Goal: Information Seeking & Learning: Learn about a topic

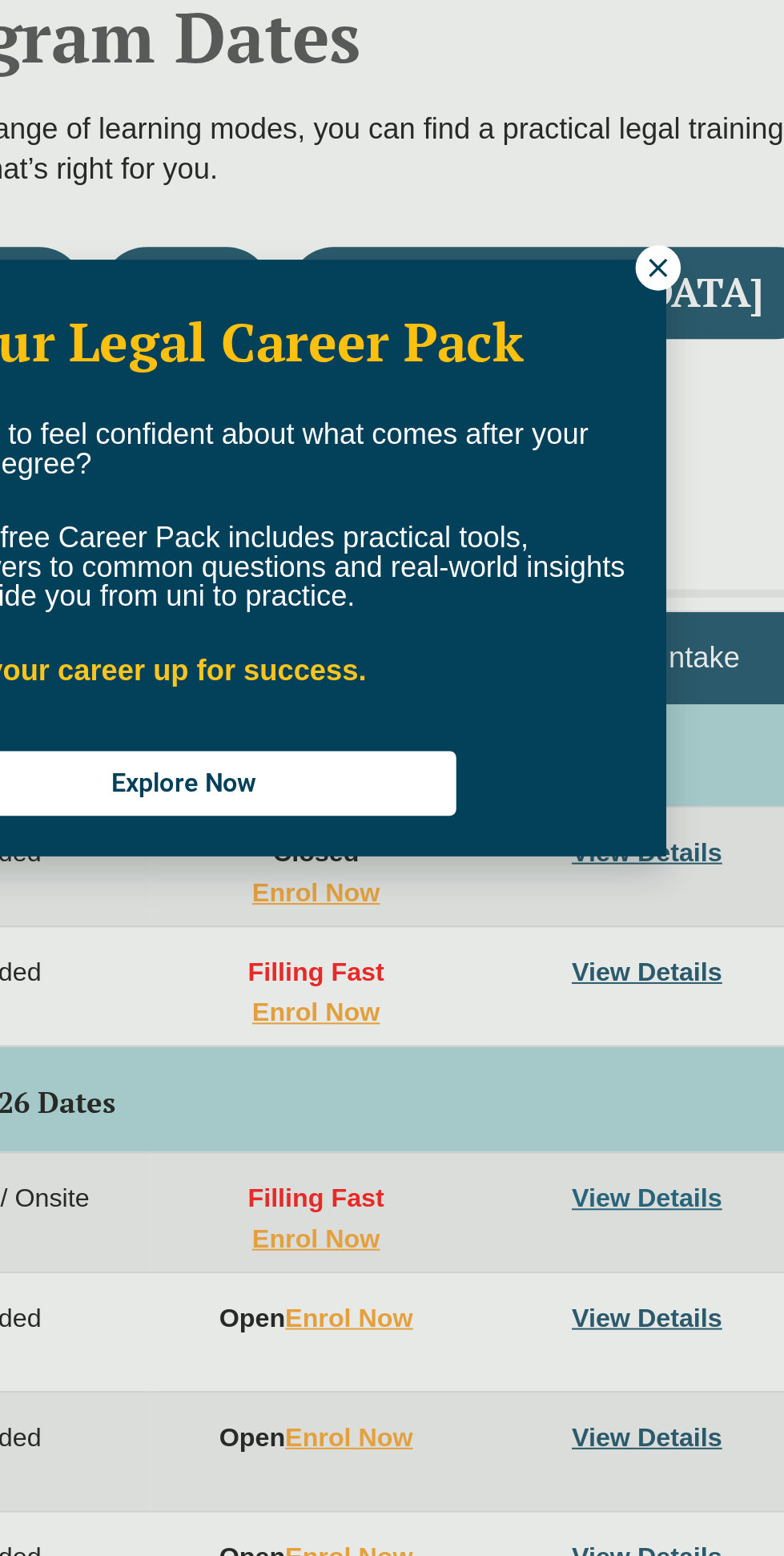
click at [699, 634] on icon at bounding box center [698, 633] width 9 height 9
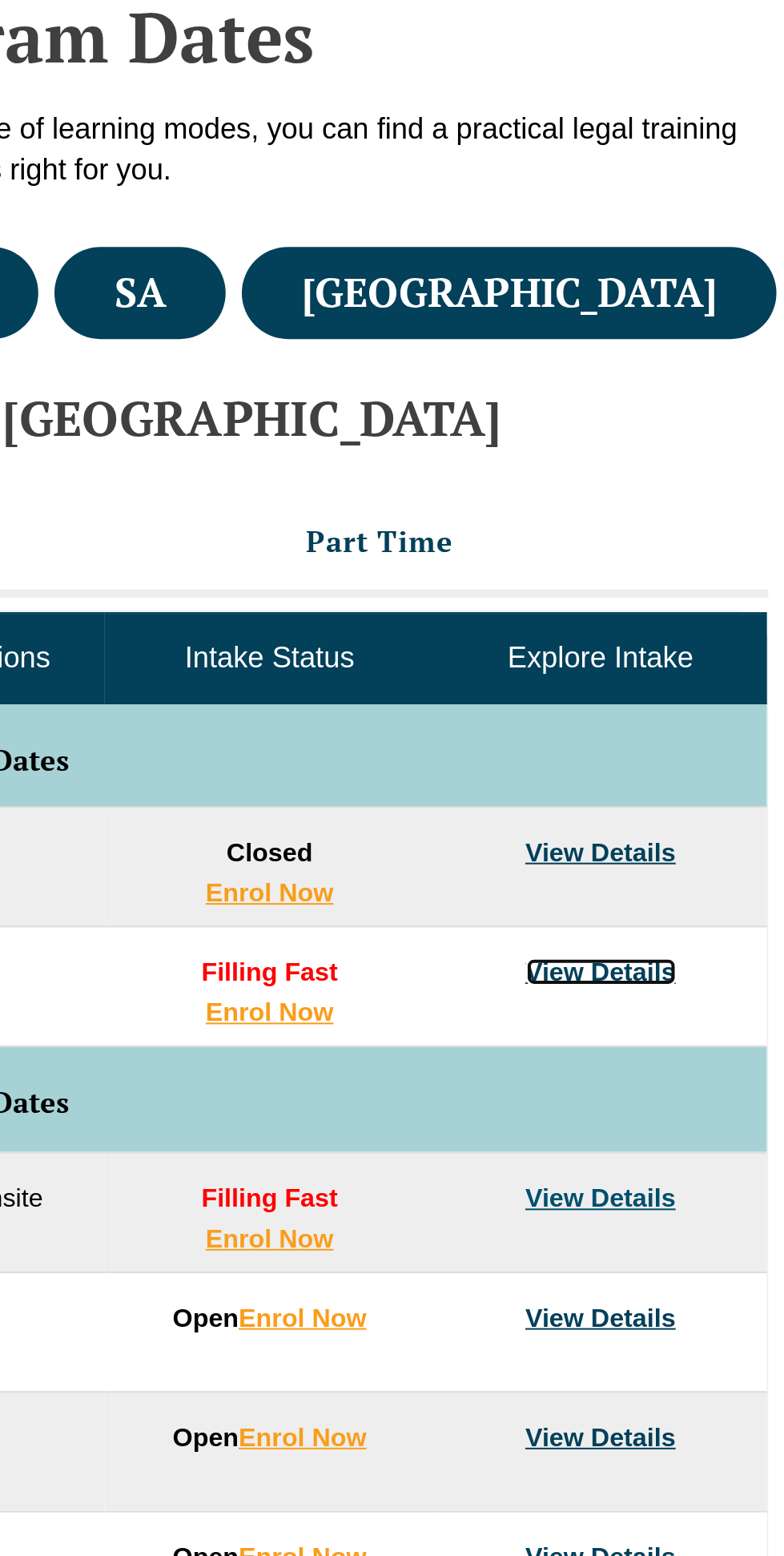
click at [716, 987] on link "View Details" at bounding box center [693, 983] width 74 height 13
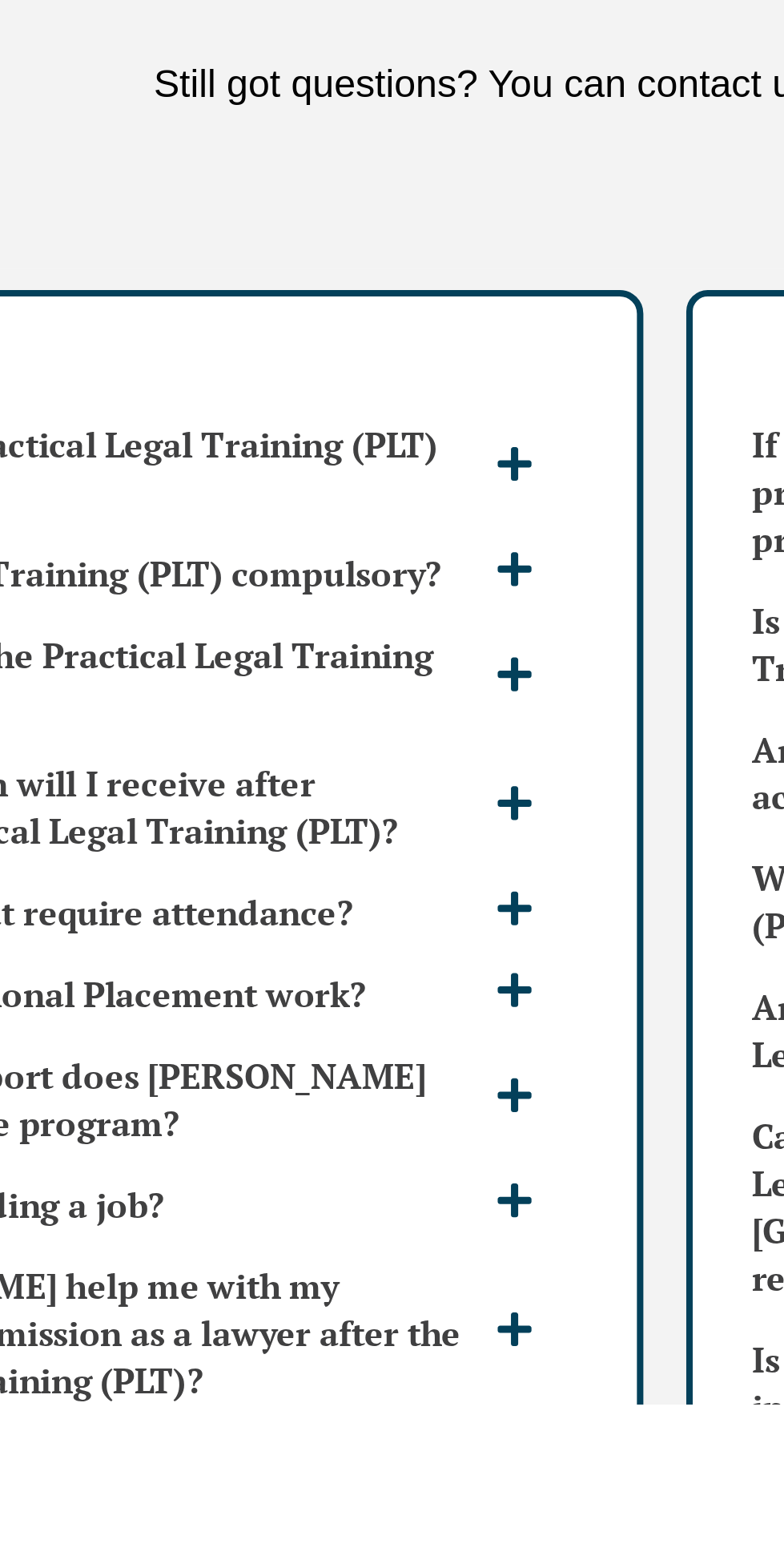
scroll to position [3291, 0]
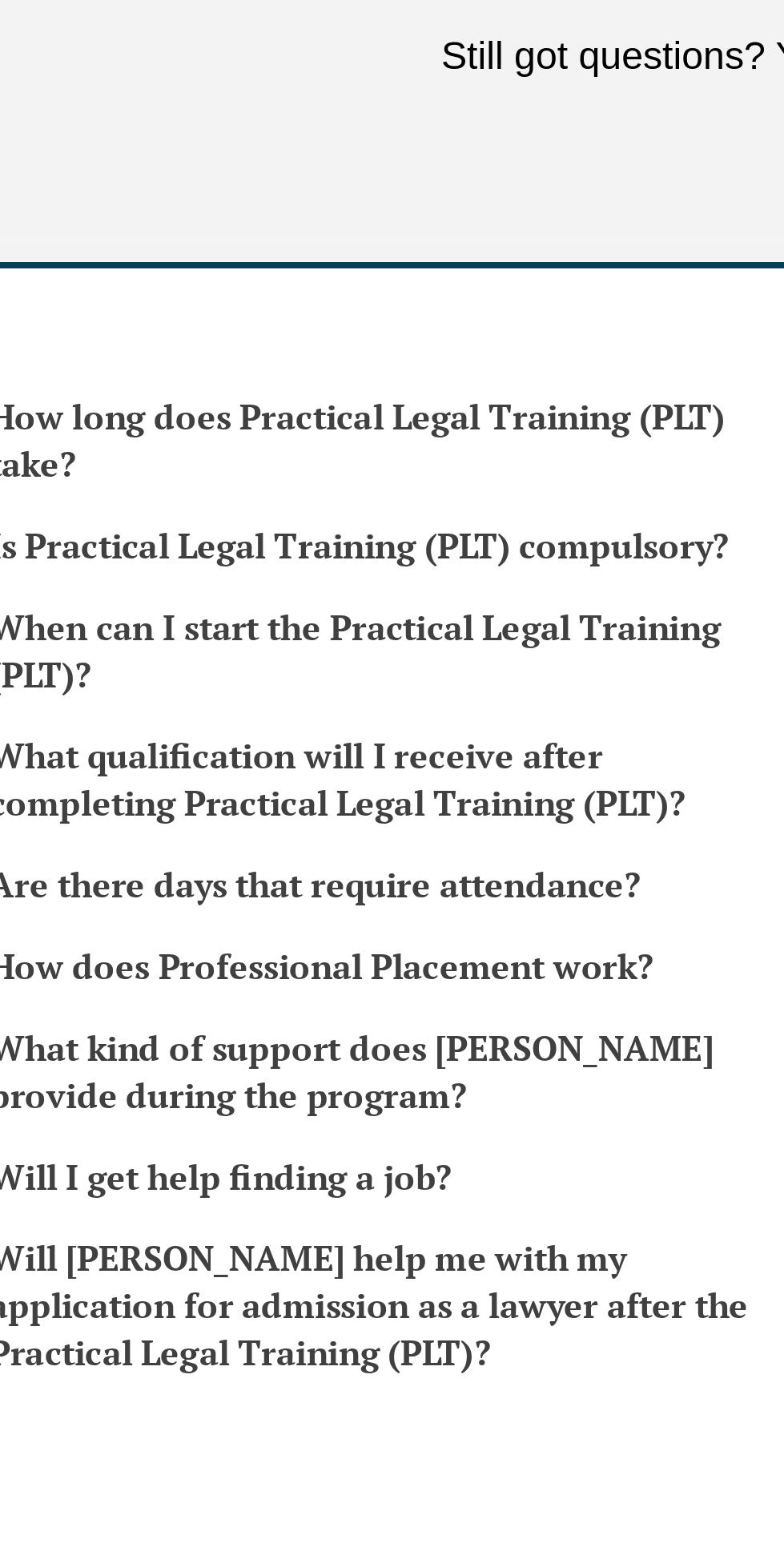
click at [282, 1307] on h3 "What qualification will I receive after completing Practical Legal Training (PL…" at bounding box center [178, 1322] width 292 height 35
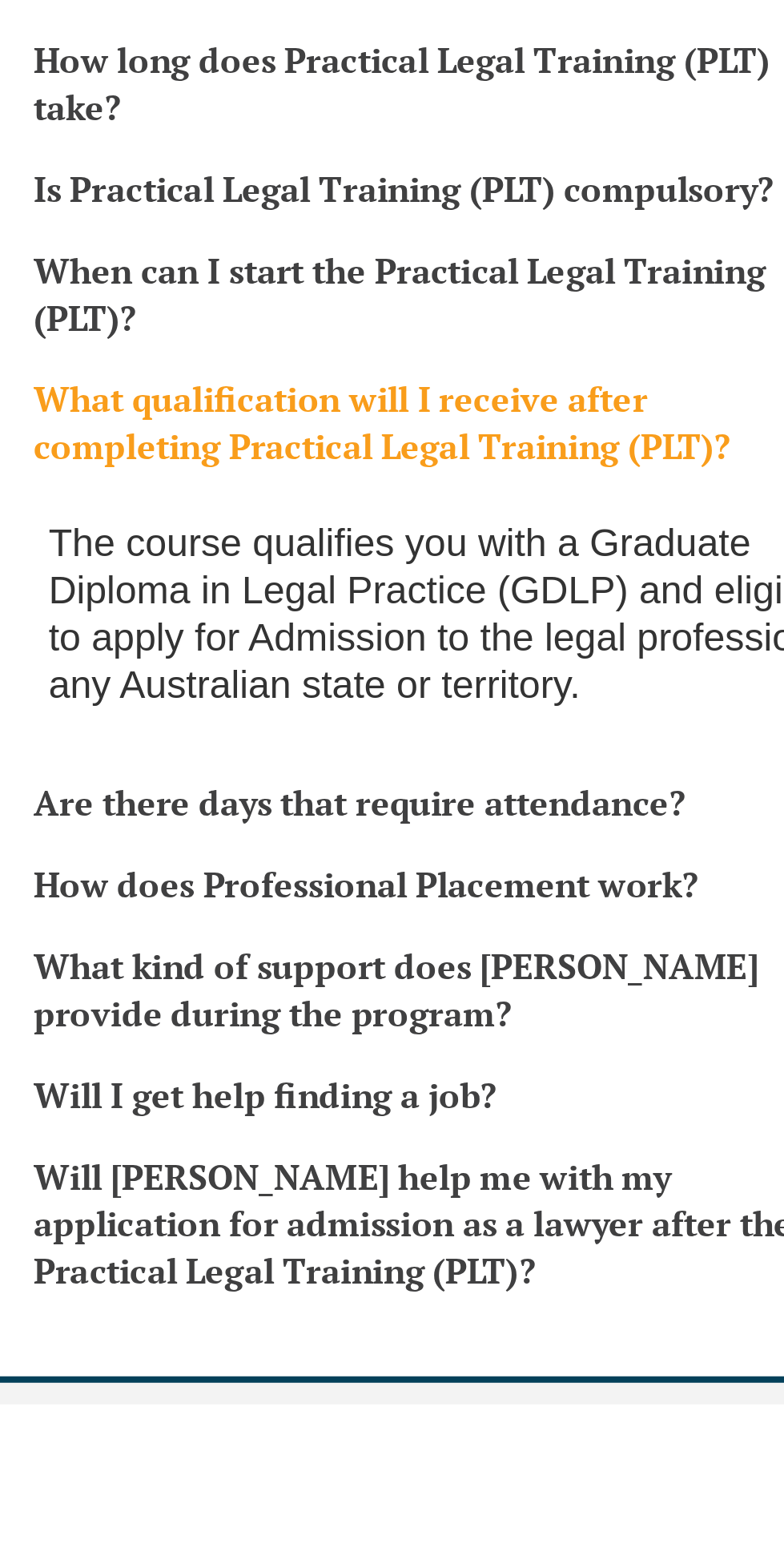
scroll to position [3426, 0]
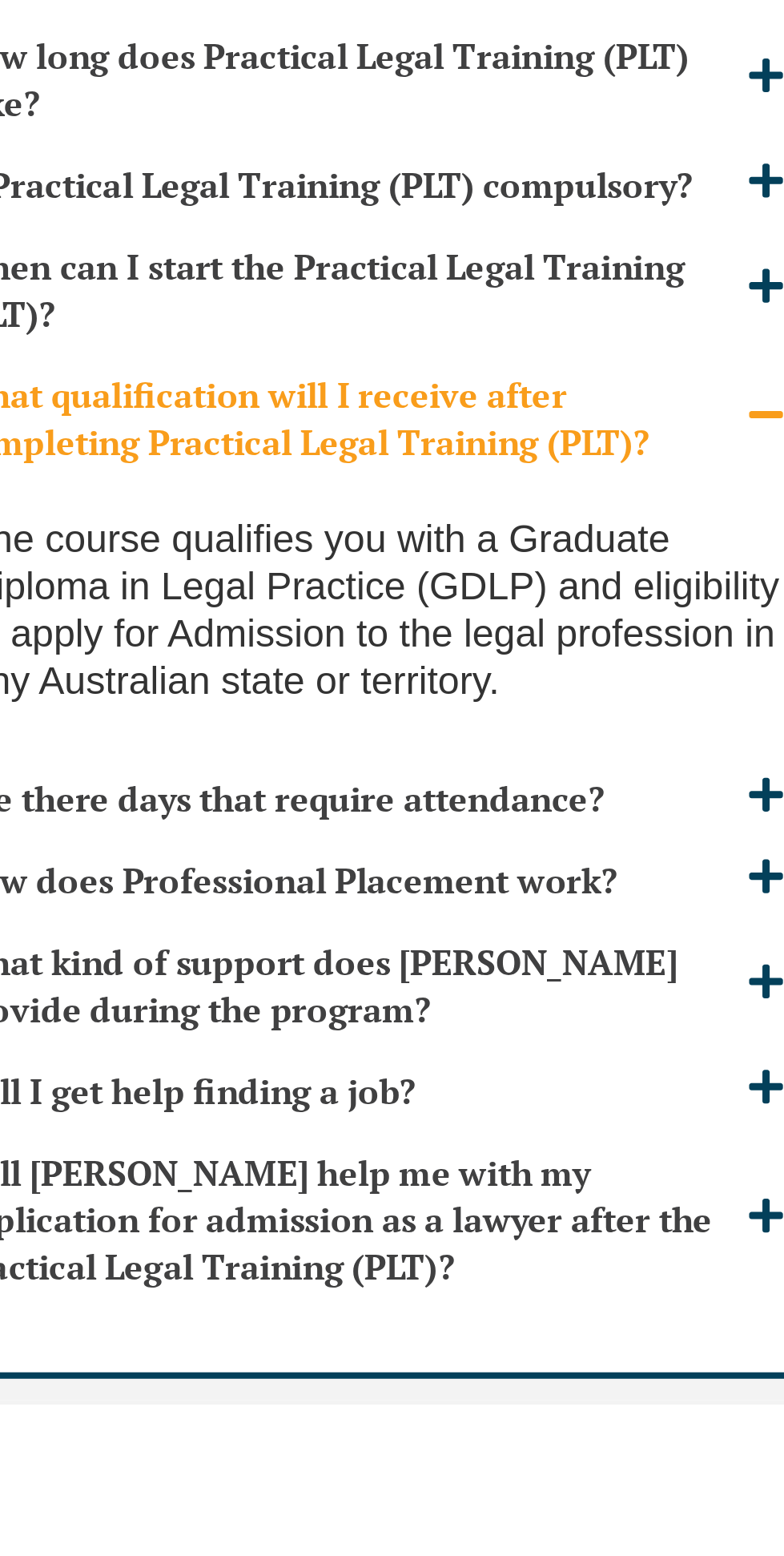
click at [274, 1321] on h3 "Are there days that require attendance?" at bounding box center [178, 1329] width 292 height 18
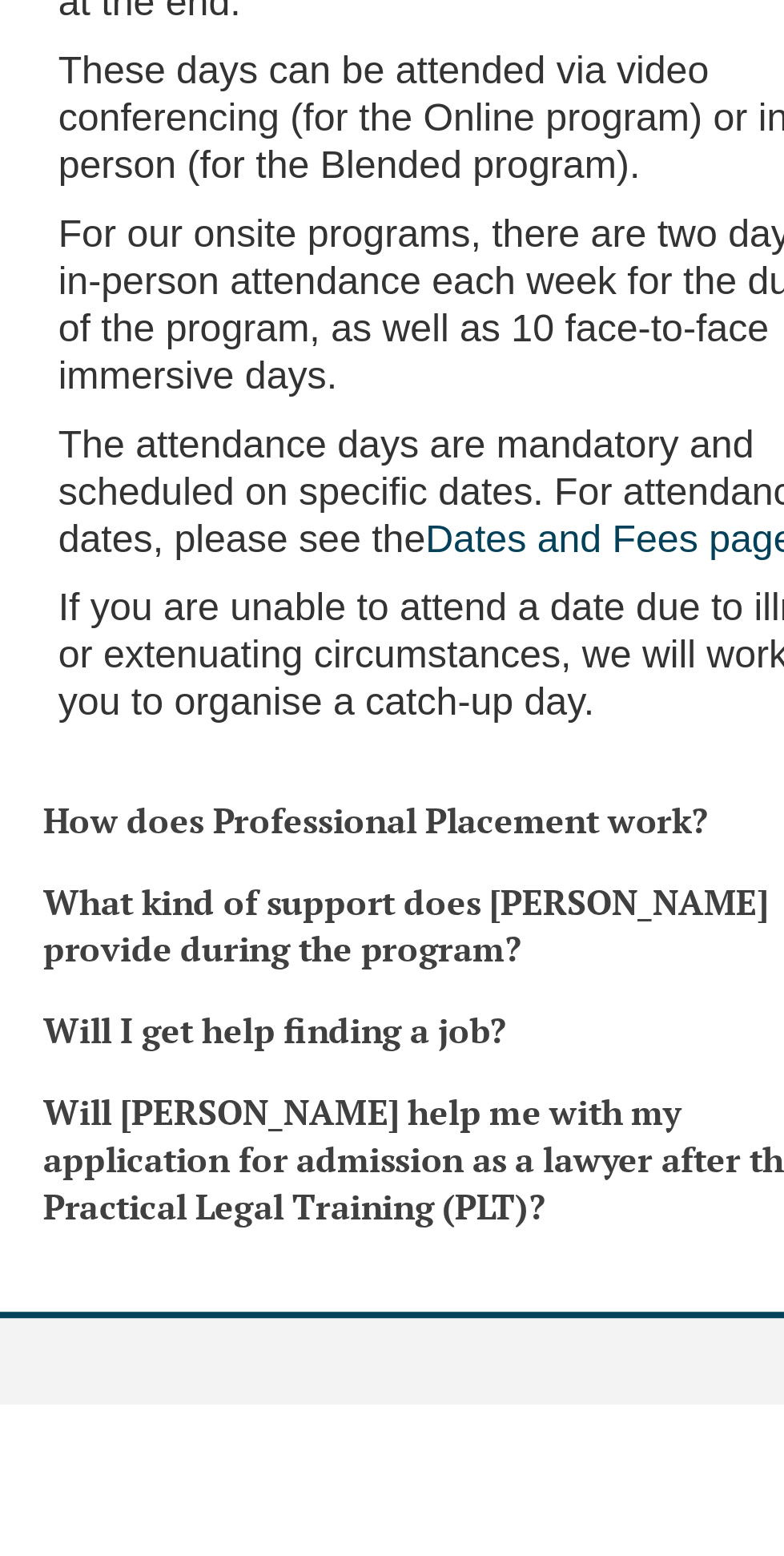
scroll to position [3731, 0]
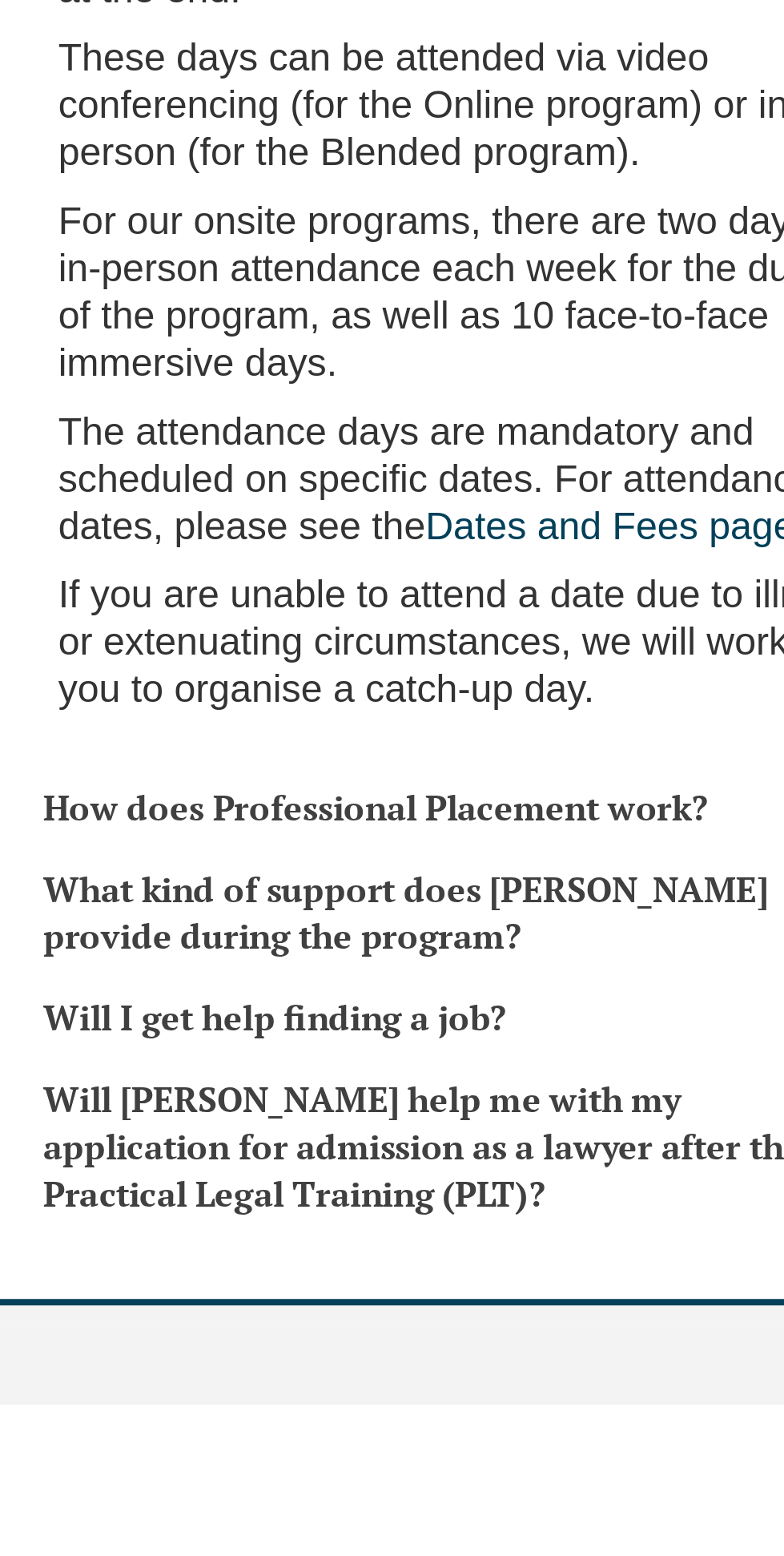
click at [259, 1324] on h3 "How does Professional Placement work?" at bounding box center [178, 1333] width 292 height 18
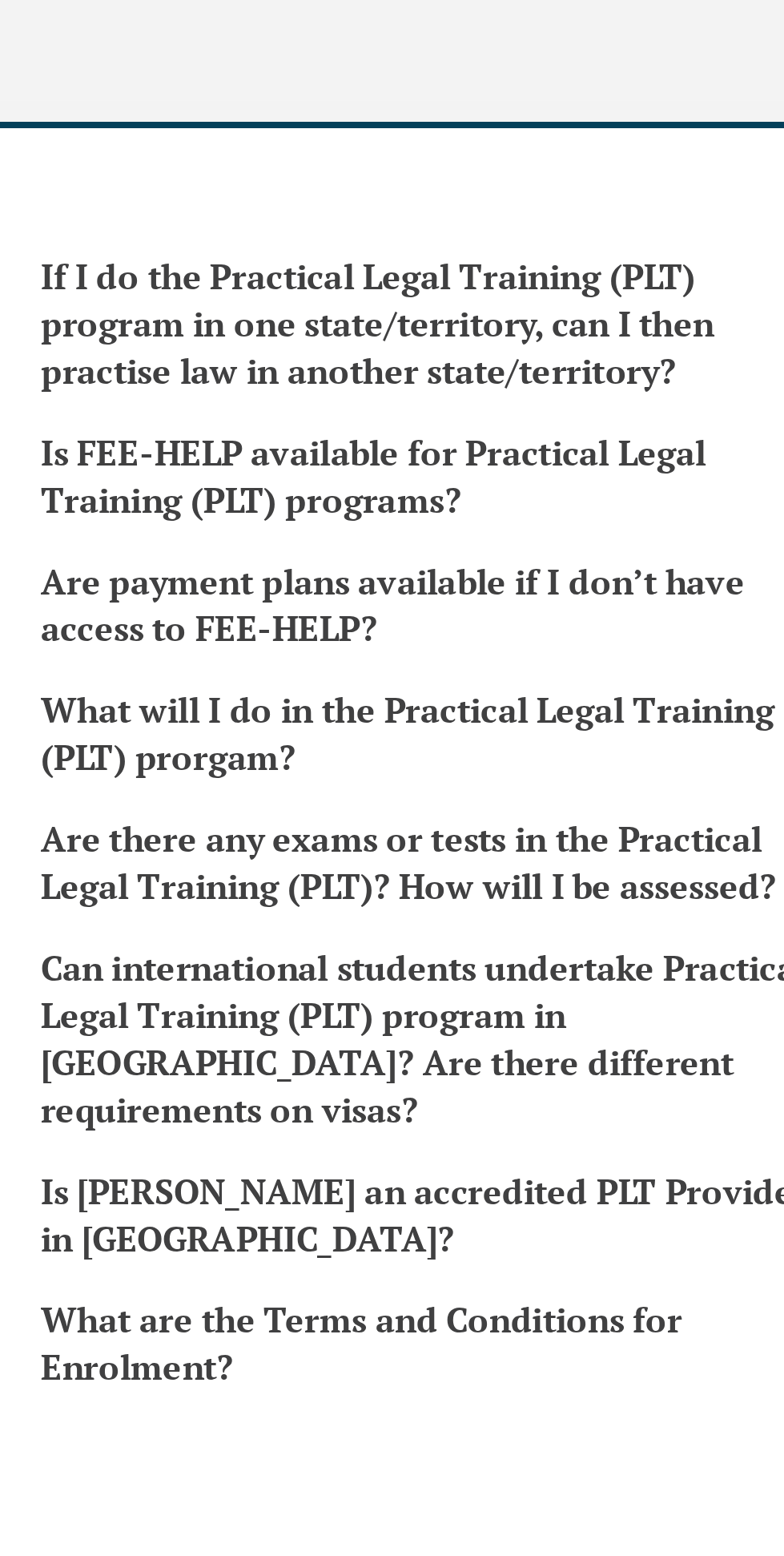
scroll to position [3753, 0]
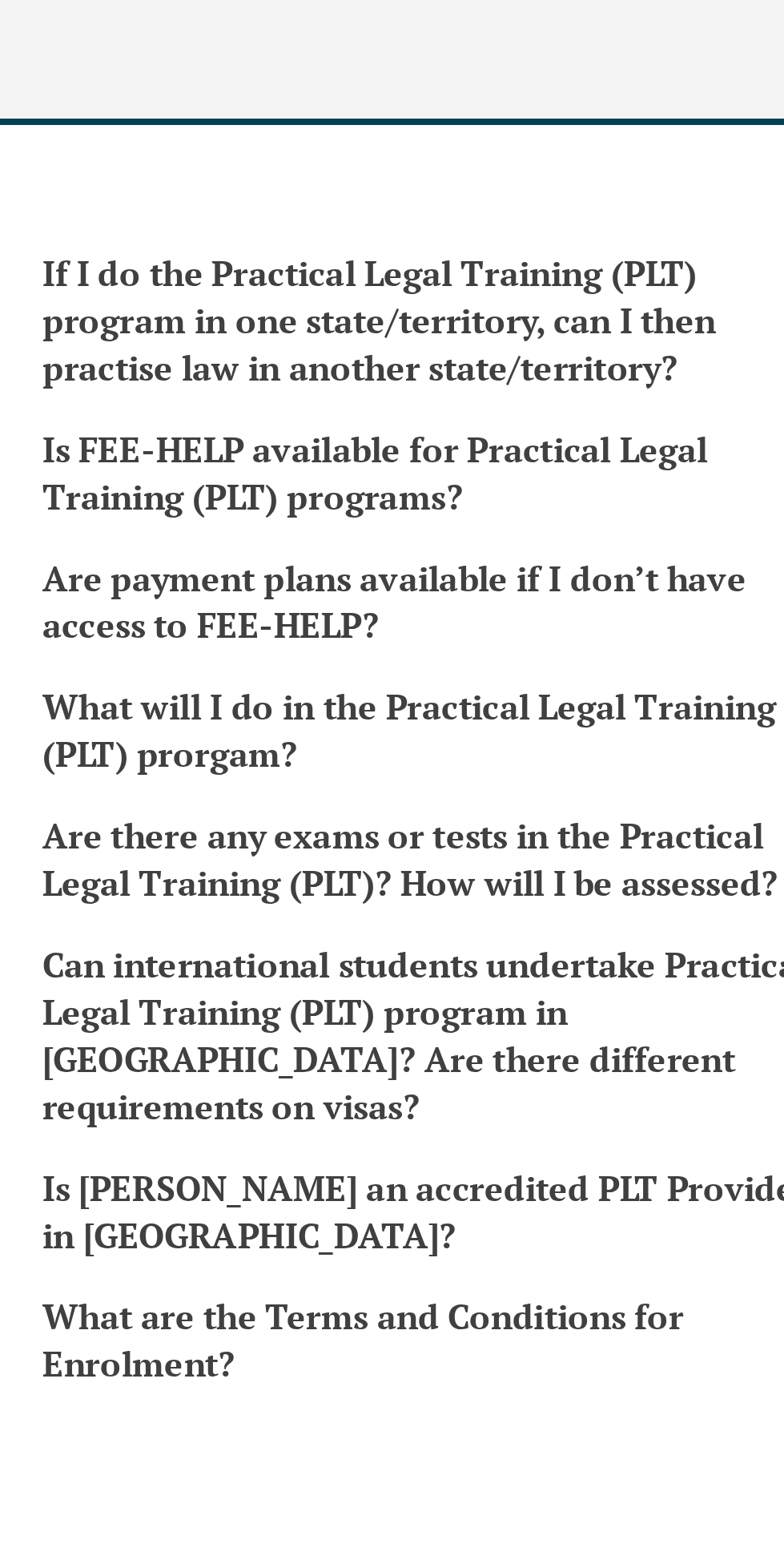
click at [615, 790] on h3 "Is FEE-HELP available for Practical Legal Training (PLT) programs?" at bounding box center [571, 799] width 294 height 35
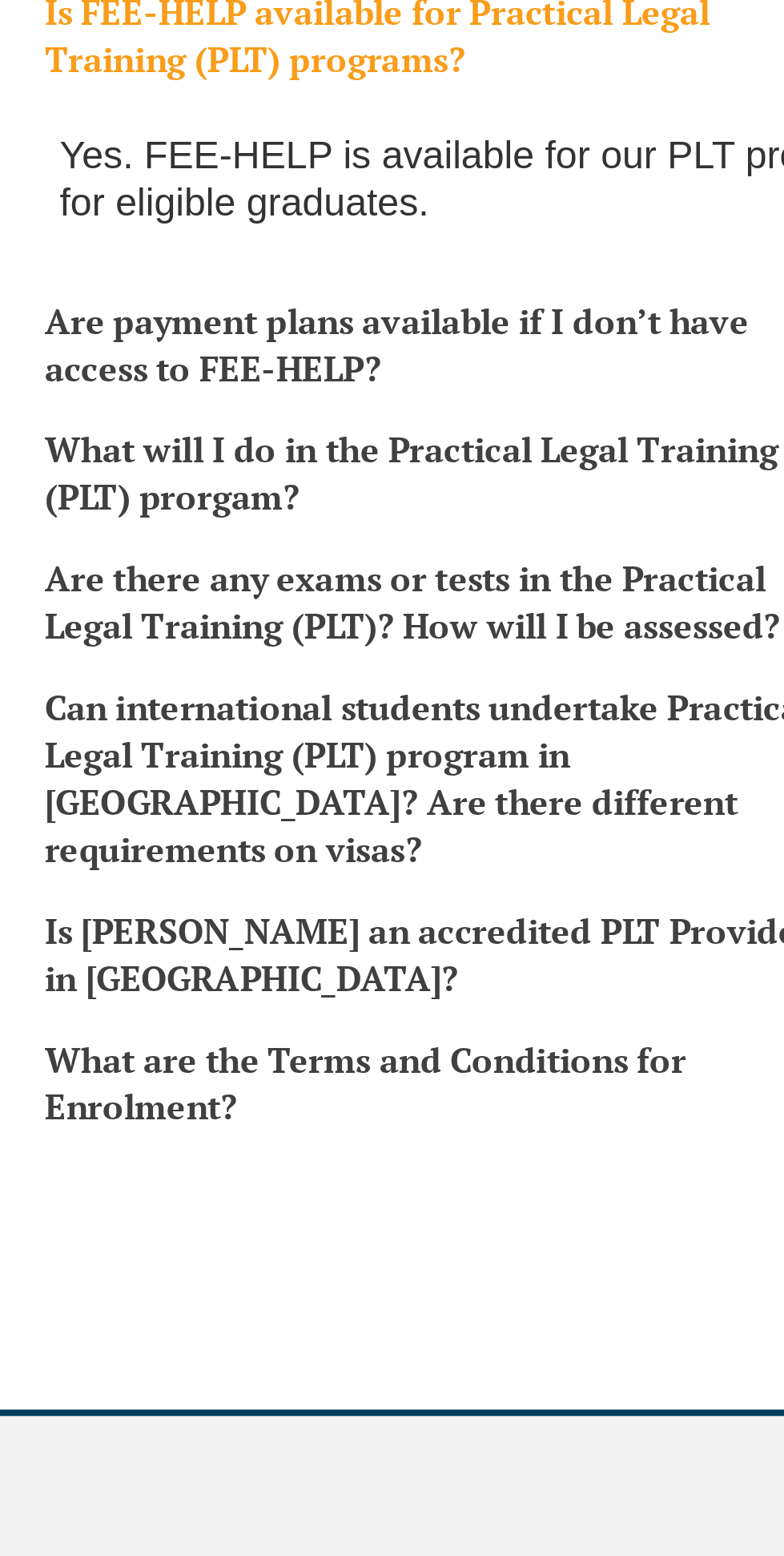
click at [612, 945] on h3 "What will I do in the Practical Legal Training (PLT) prorgam?" at bounding box center [571, 963] width 294 height 35
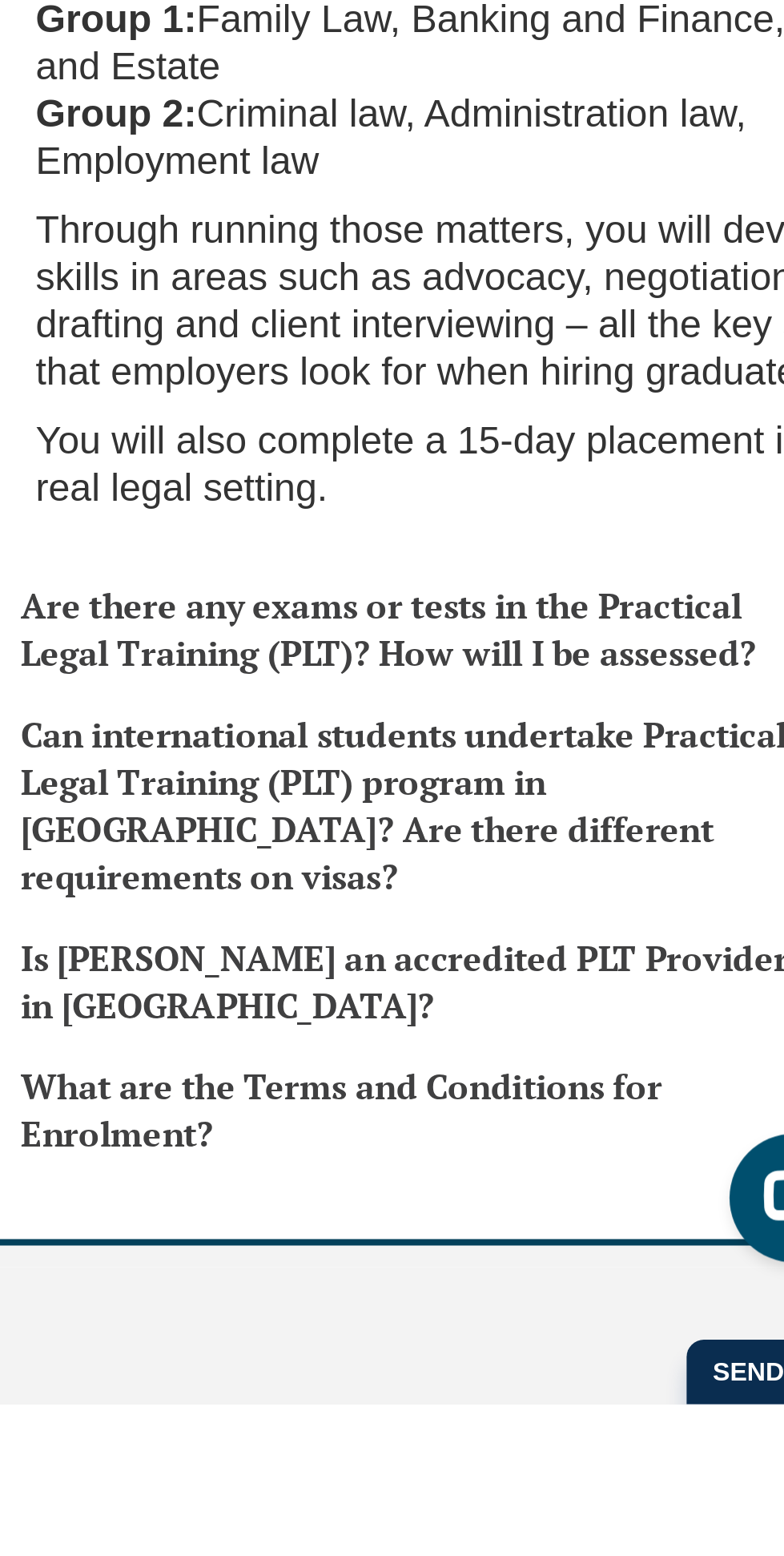
scroll to position [4032, 0]
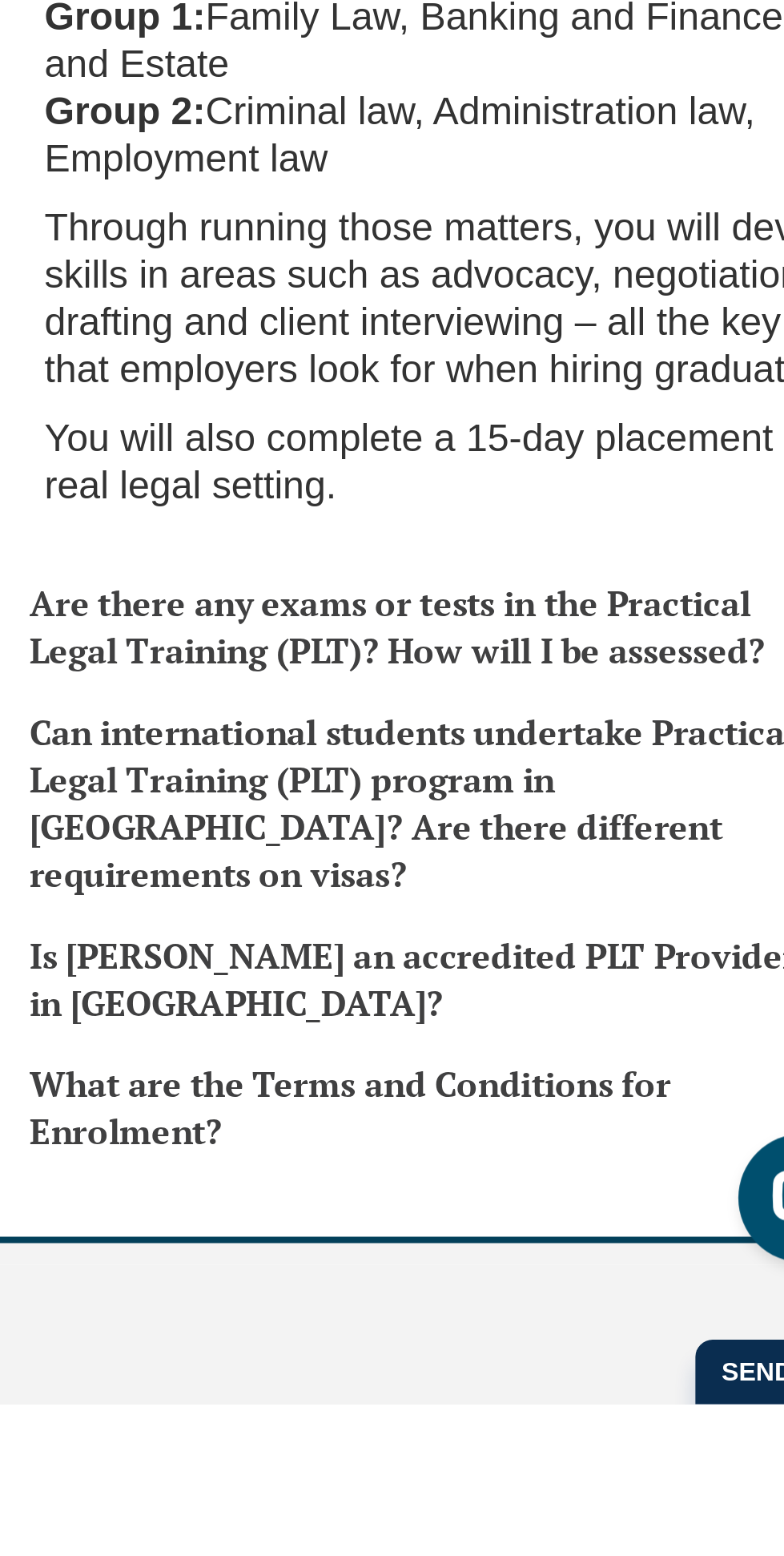
click at [640, 1252] on h3 "Are there any exams or tests in the Practical Legal Training (PLT)? How will I …" at bounding box center [571, 1266] width 294 height 35
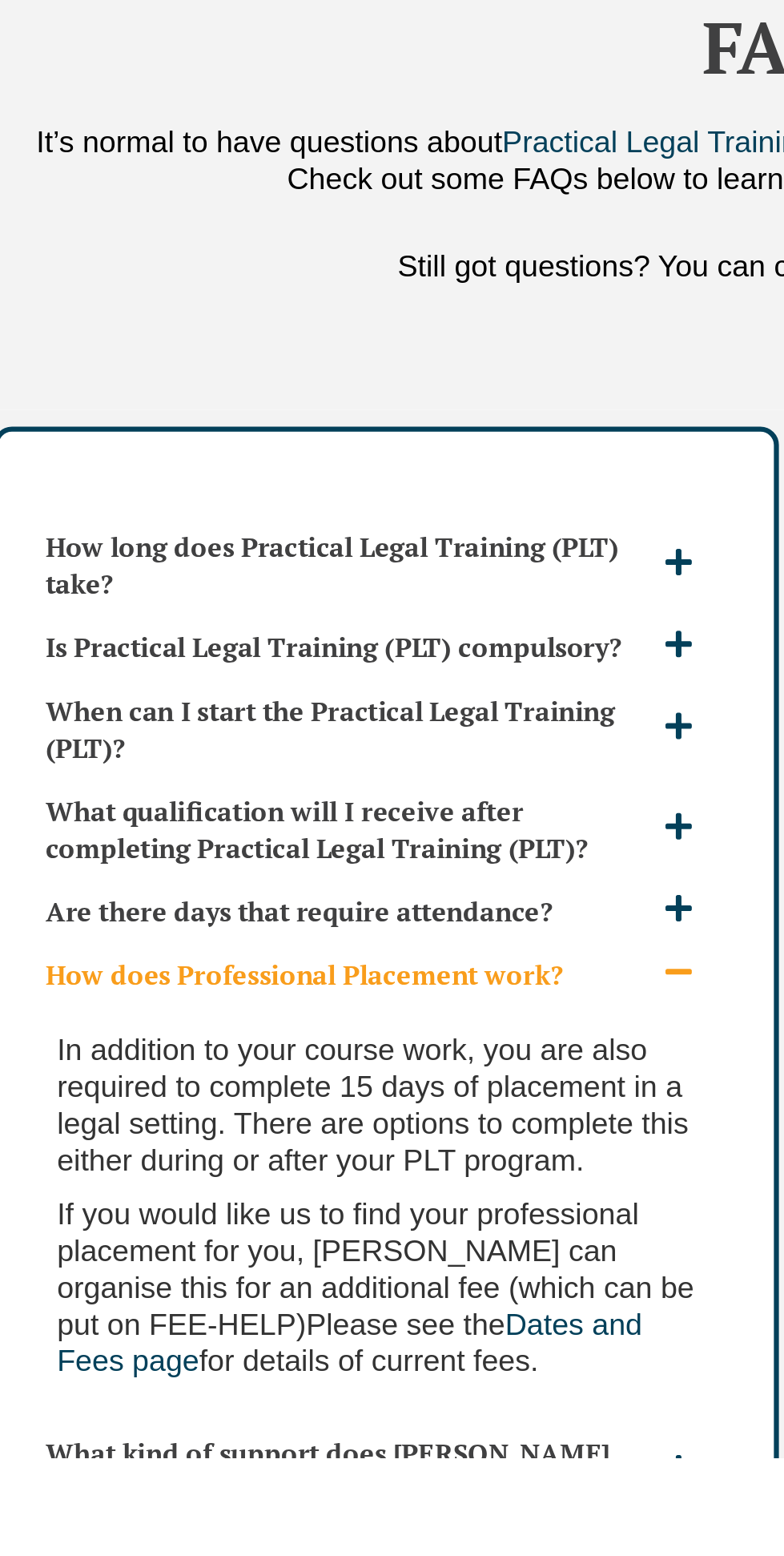
scroll to position [3361, 0]
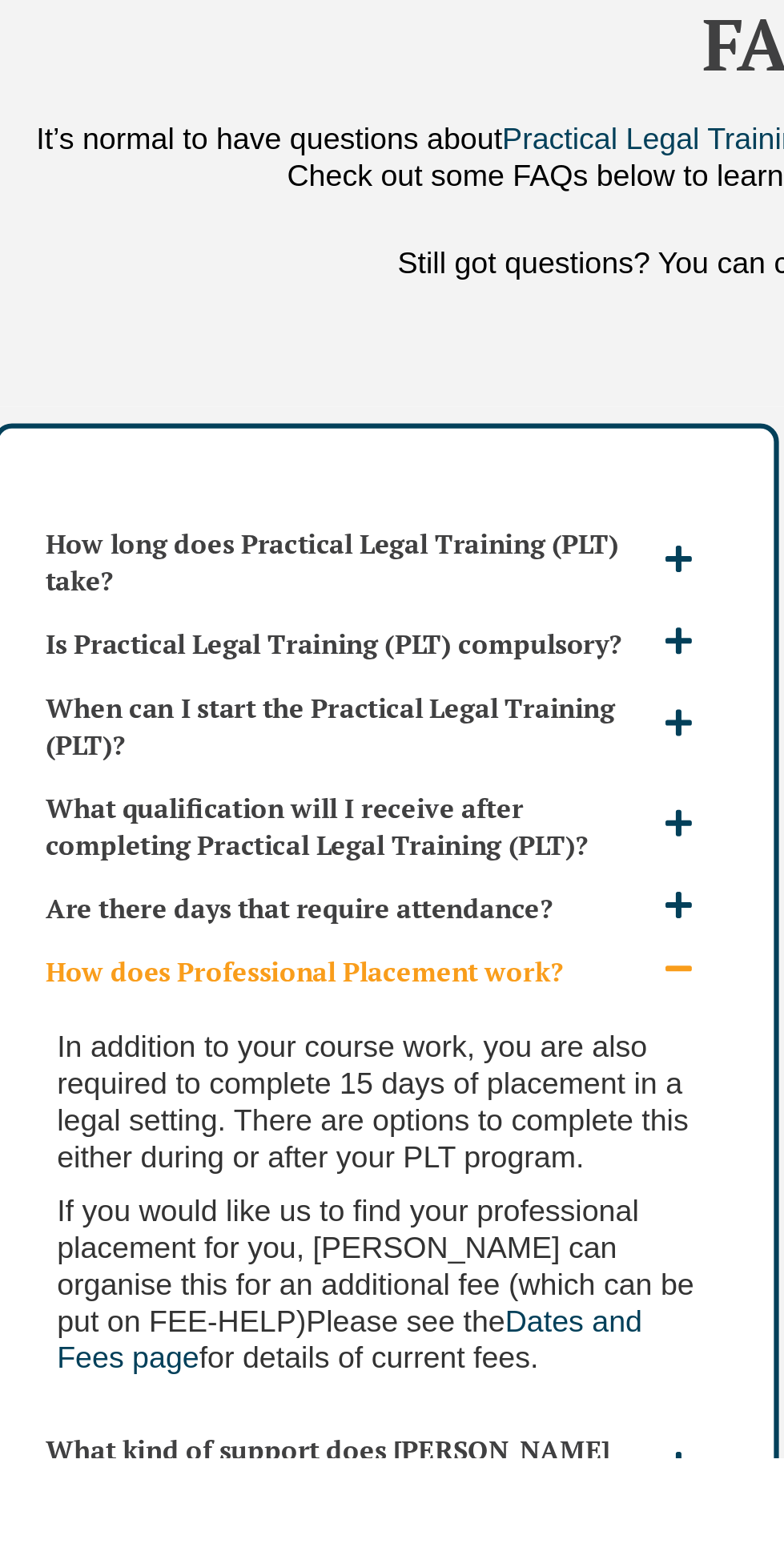
click at [287, 1157] on h3 "Is Practical Legal Training (PLT) compulsory?" at bounding box center [178, 1165] width 292 height 18
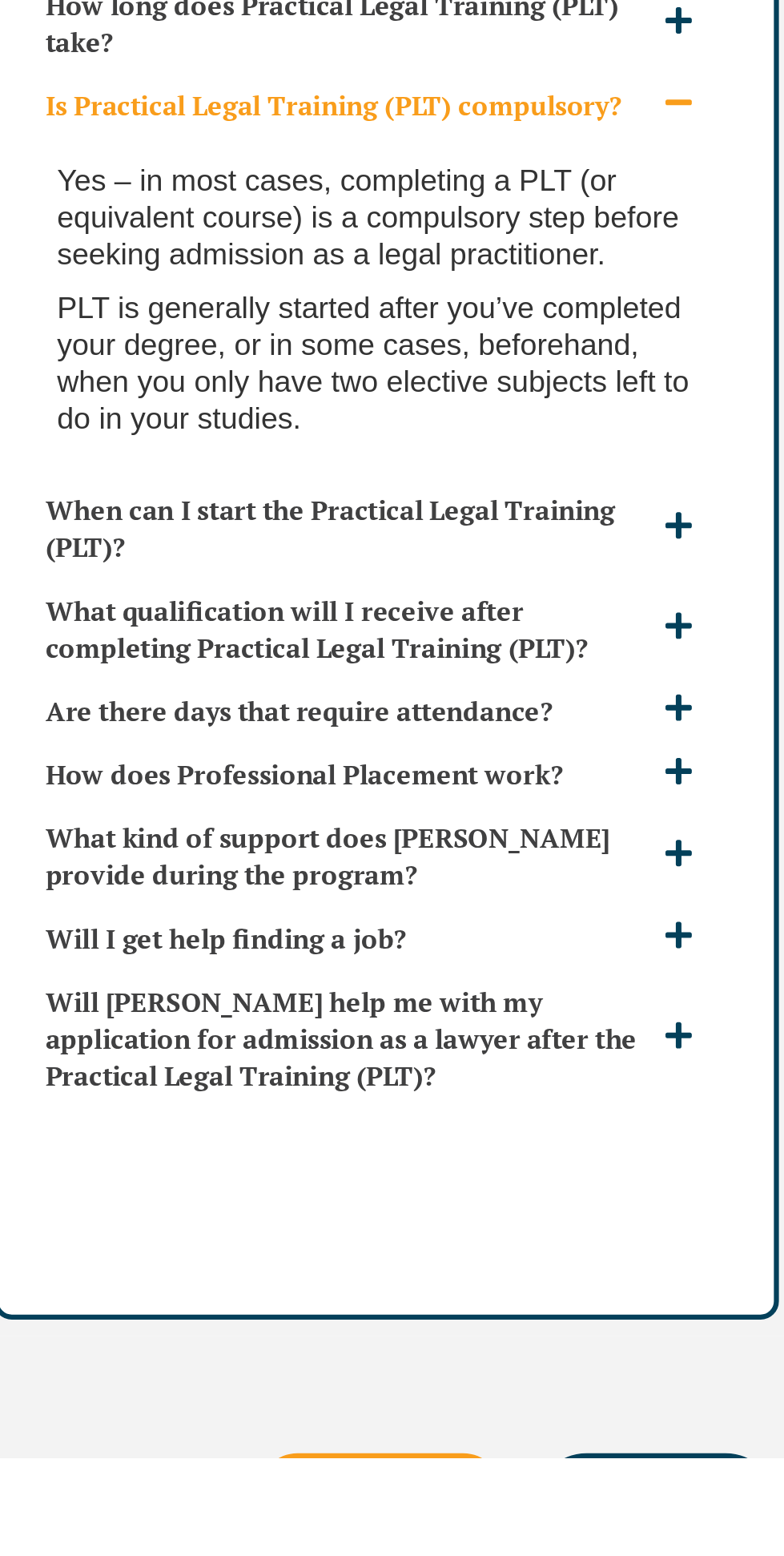
scroll to position [3622, 0]
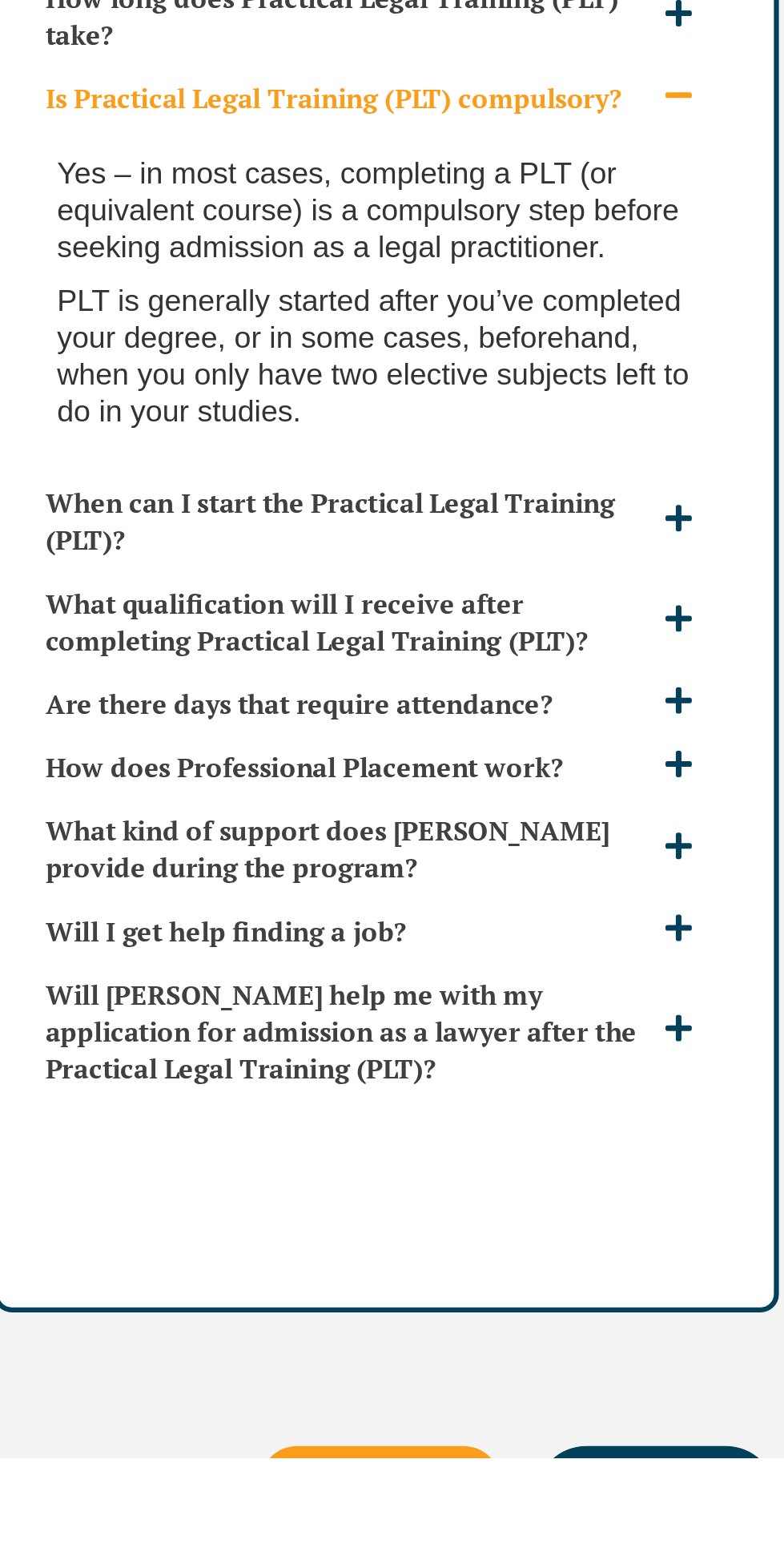
click at [283, 1096] on h3 "When can I start the Practical Legal Training (PLT)?" at bounding box center [178, 1107] width 292 height 35
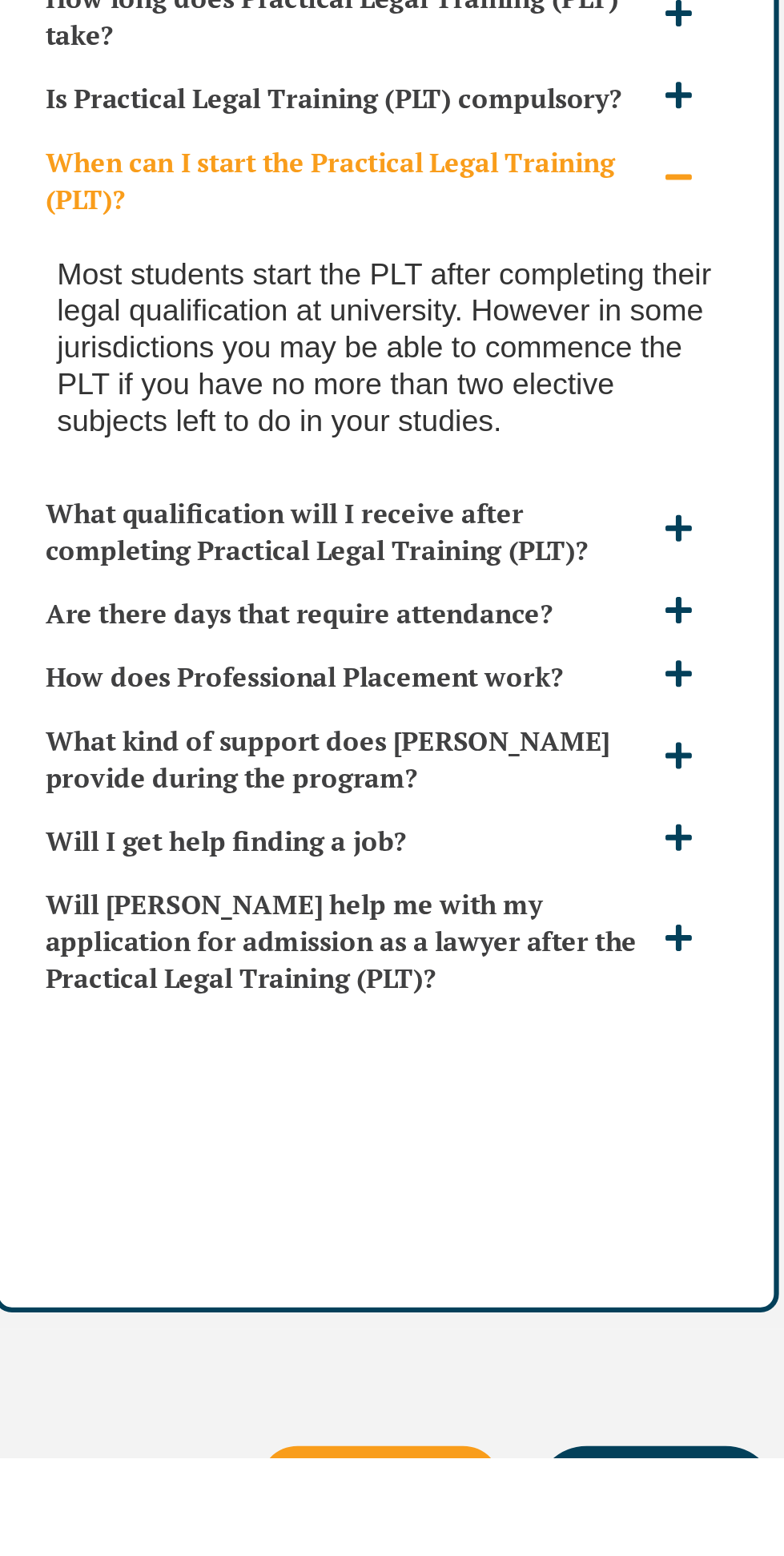
click at [274, 1094] on h3 "What qualification will I receive after completing Practical Legal Training (PL…" at bounding box center [178, 1112] width 292 height 35
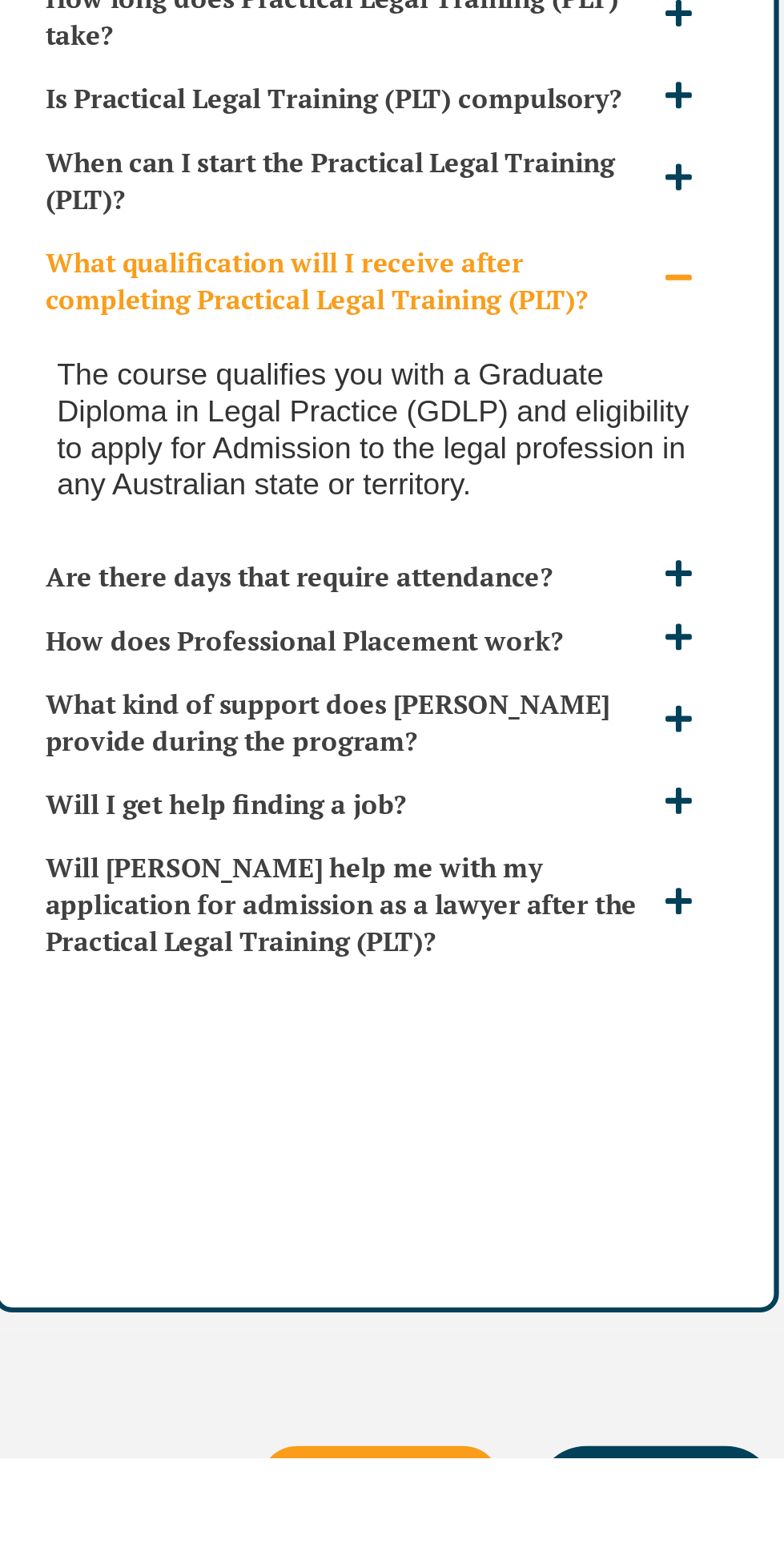
click at [272, 1125] on h3 "Are there days that require attendance?" at bounding box center [178, 1133] width 292 height 18
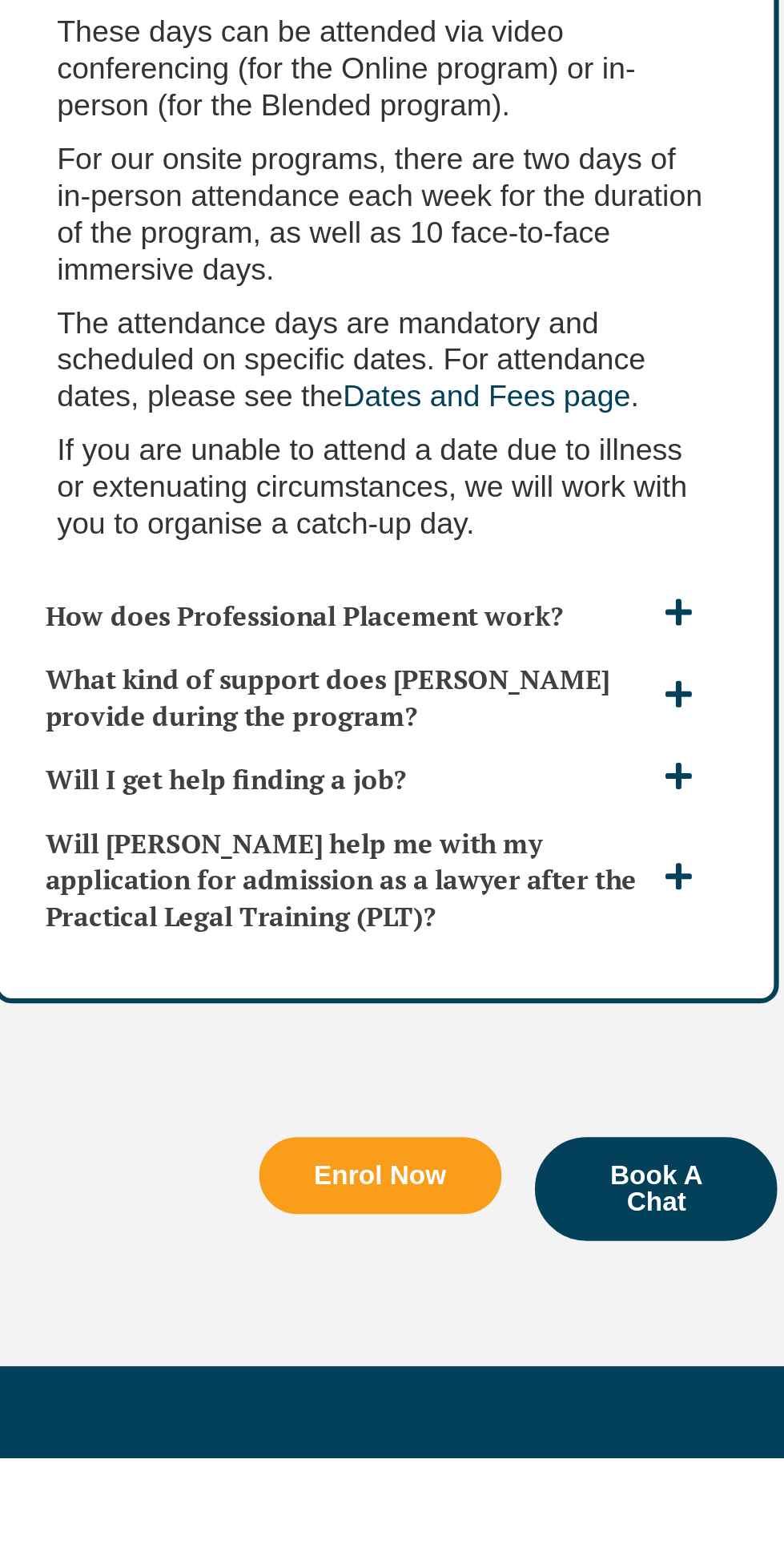
scroll to position [3920, 0]
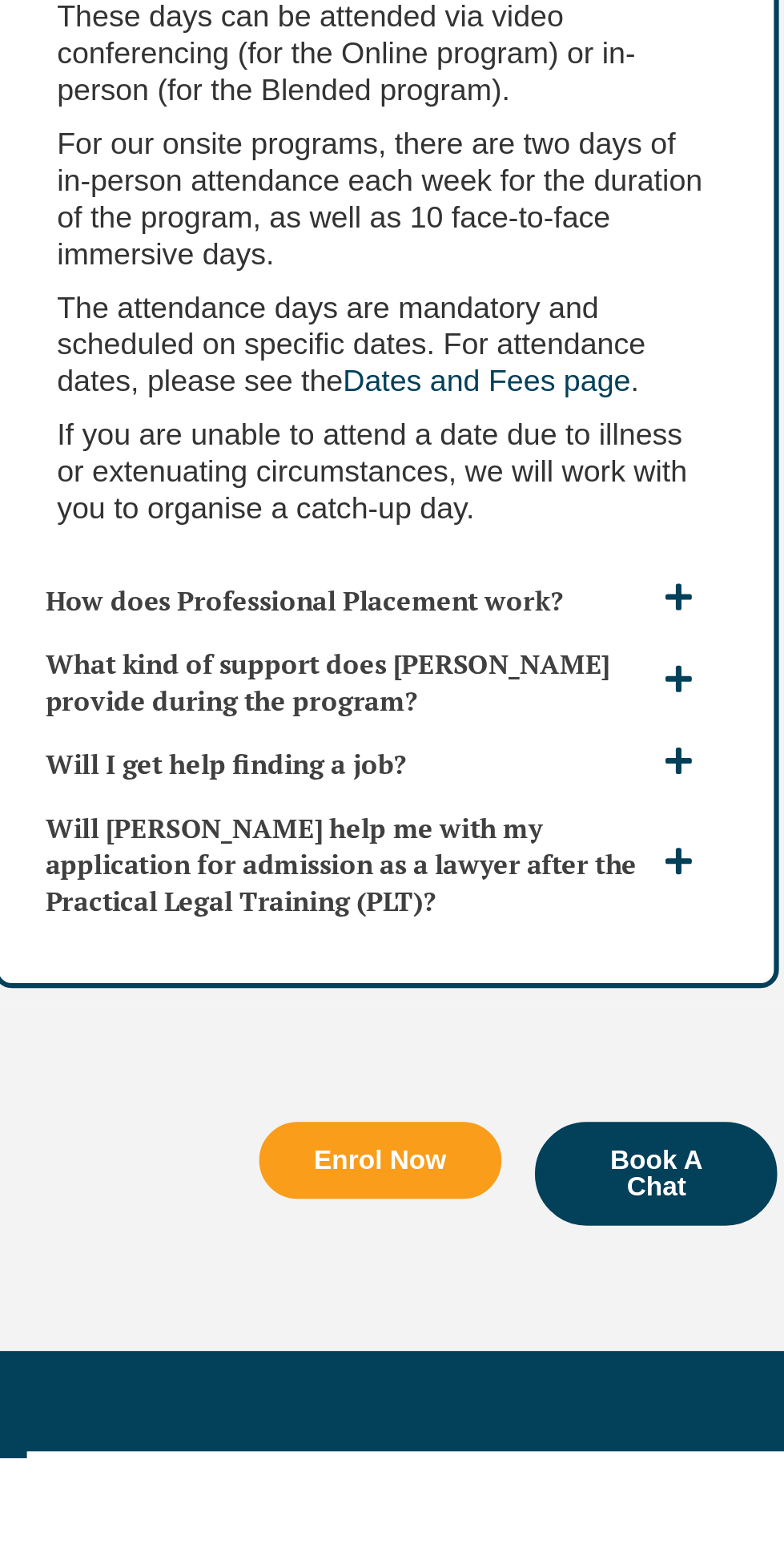
click at [277, 1136] on h3 "How does Professional Placement work?" at bounding box center [178, 1144] width 292 height 18
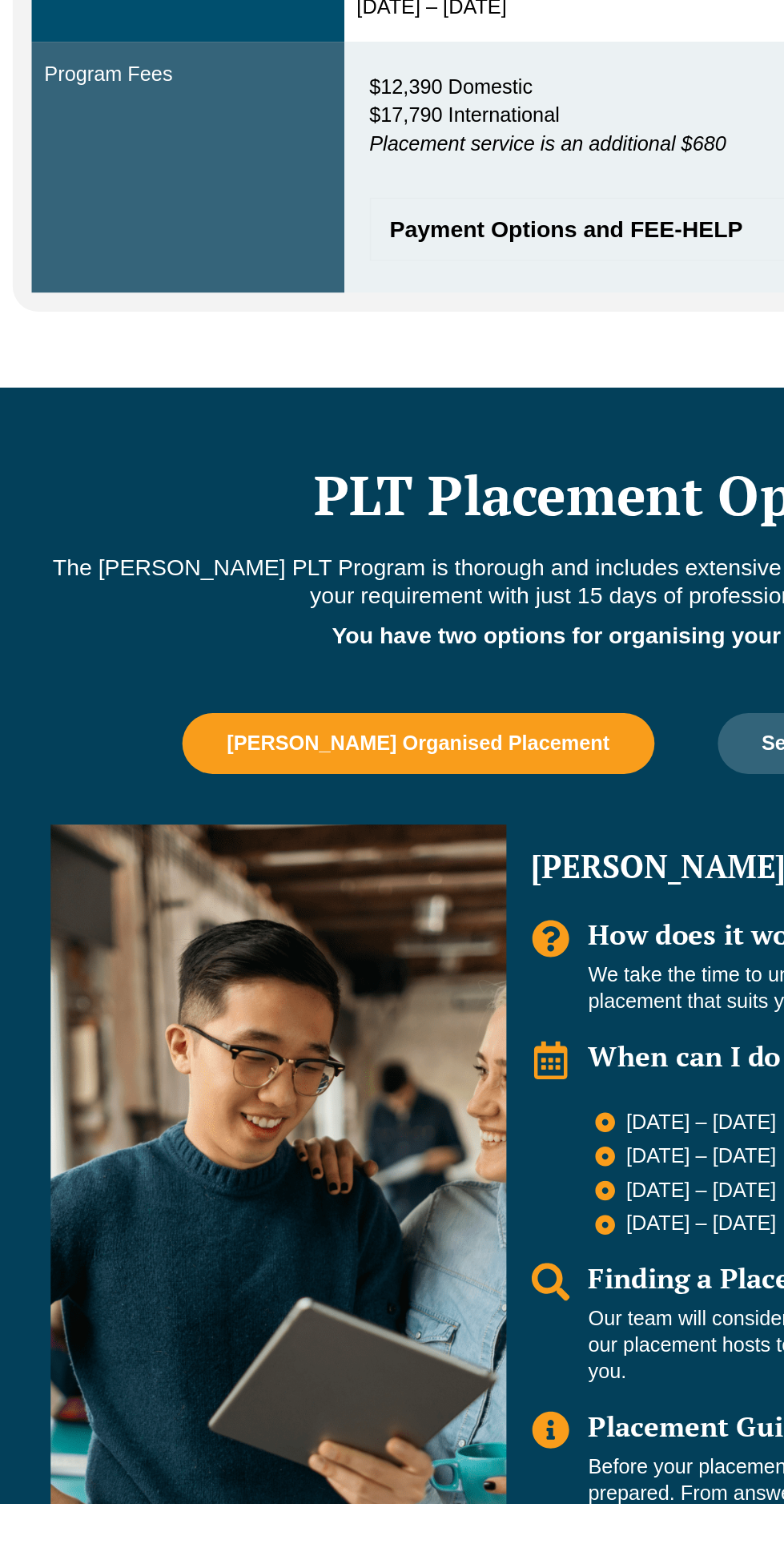
scroll to position [181, 0]
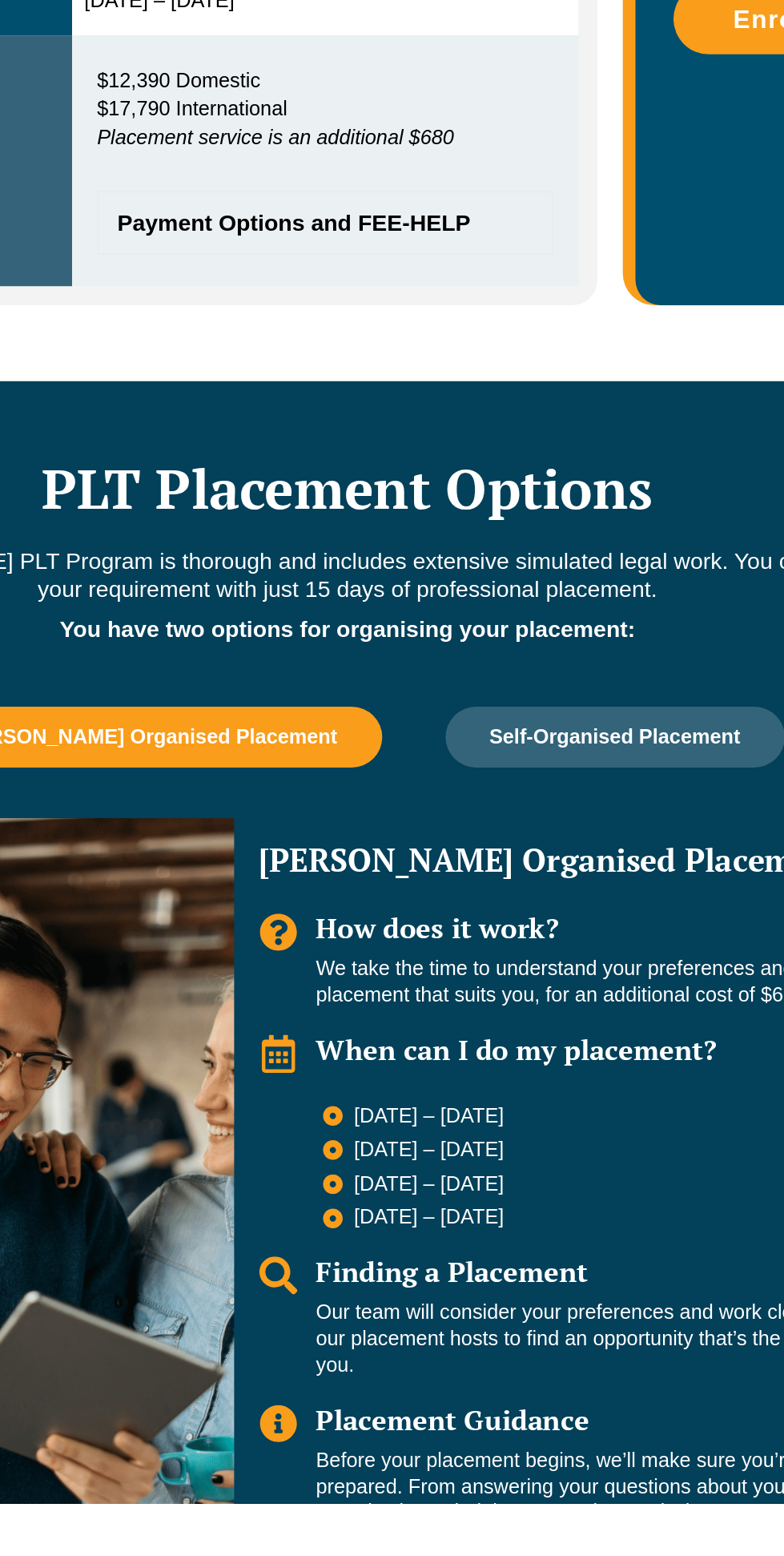
click at [569, 1064] on span "Self-Organised Placement" at bounding box center [561, 1071] width 159 height 14
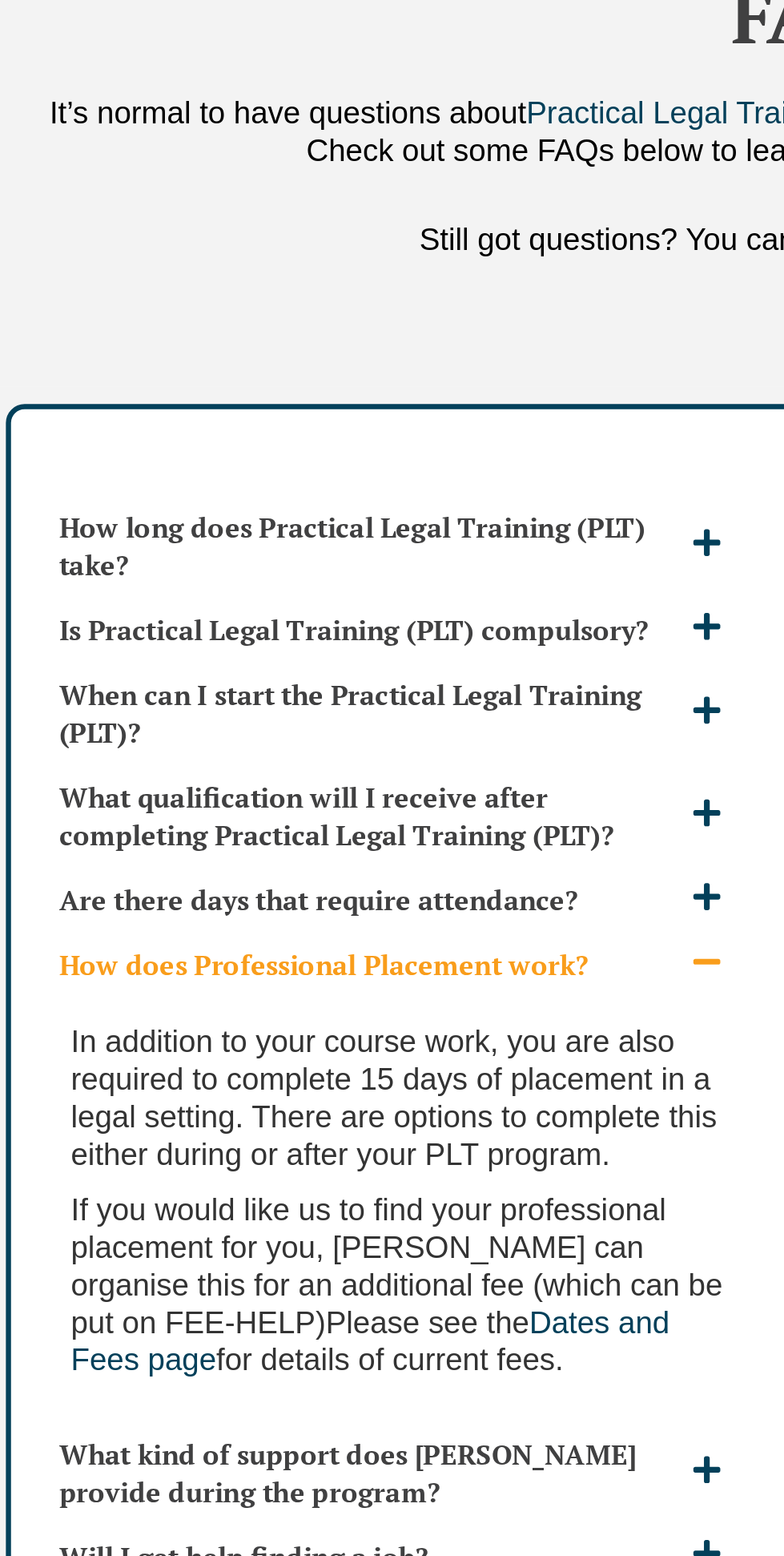
scroll to position [3421, 0]
click at [287, 1001] on h3 "How long does Practical Legal Training (PLT) take?" at bounding box center [178, 1019] width 292 height 35
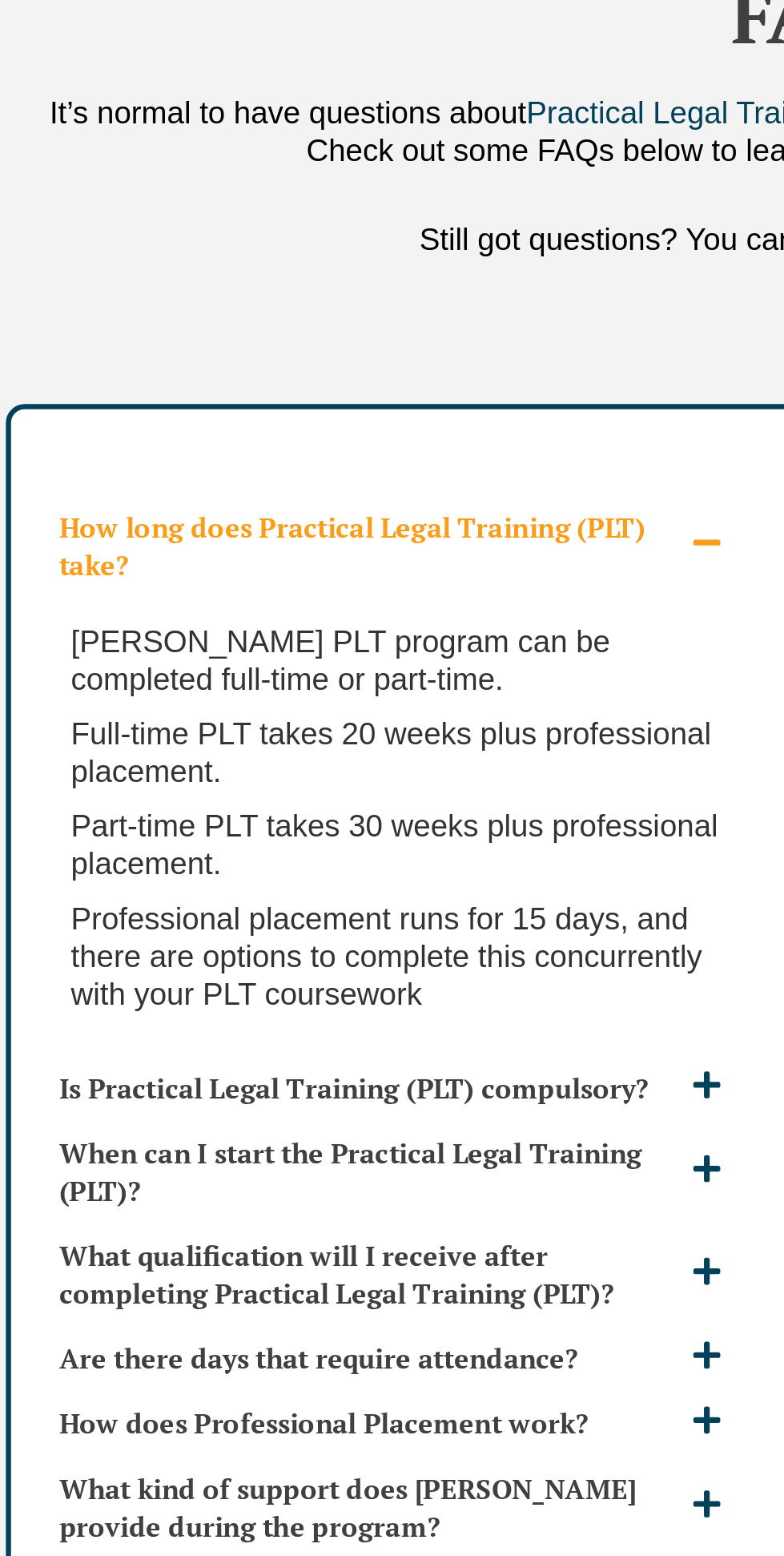
click at [275, 1264] on h3 "Is Practical Legal Training (PLT) compulsory?" at bounding box center [178, 1272] width 292 height 18
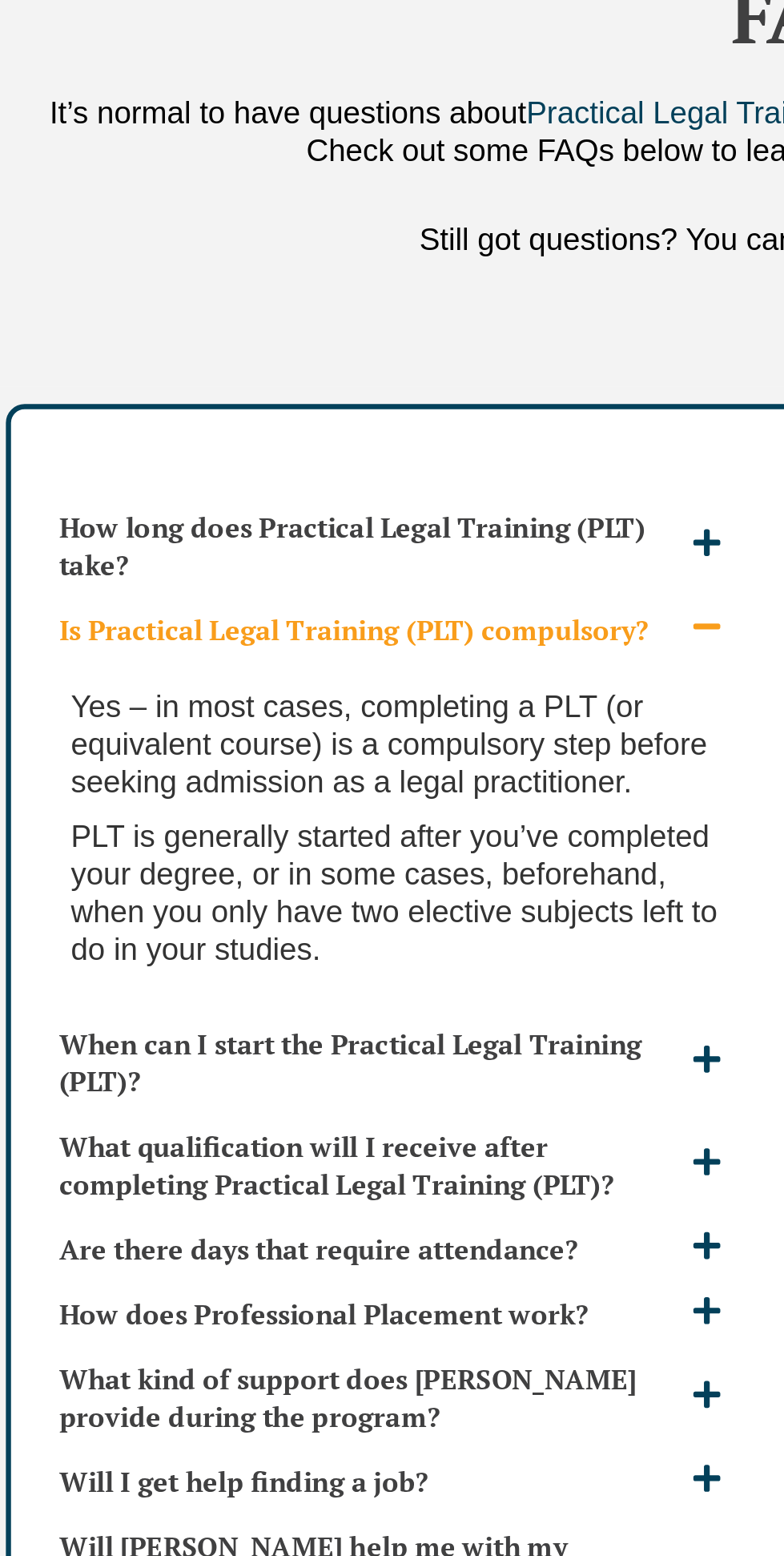
click at [267, 1208] on div "Yes – in most cases, completing a PLT (or equivalent course) is a compulsory st…" at bounding box center [197, 1155] width 340 height 163
click at [256, 1237] on div "When can I start the Practical Legal Training (PLT)?" at bounding box center [197, 1261] width 340 height 48
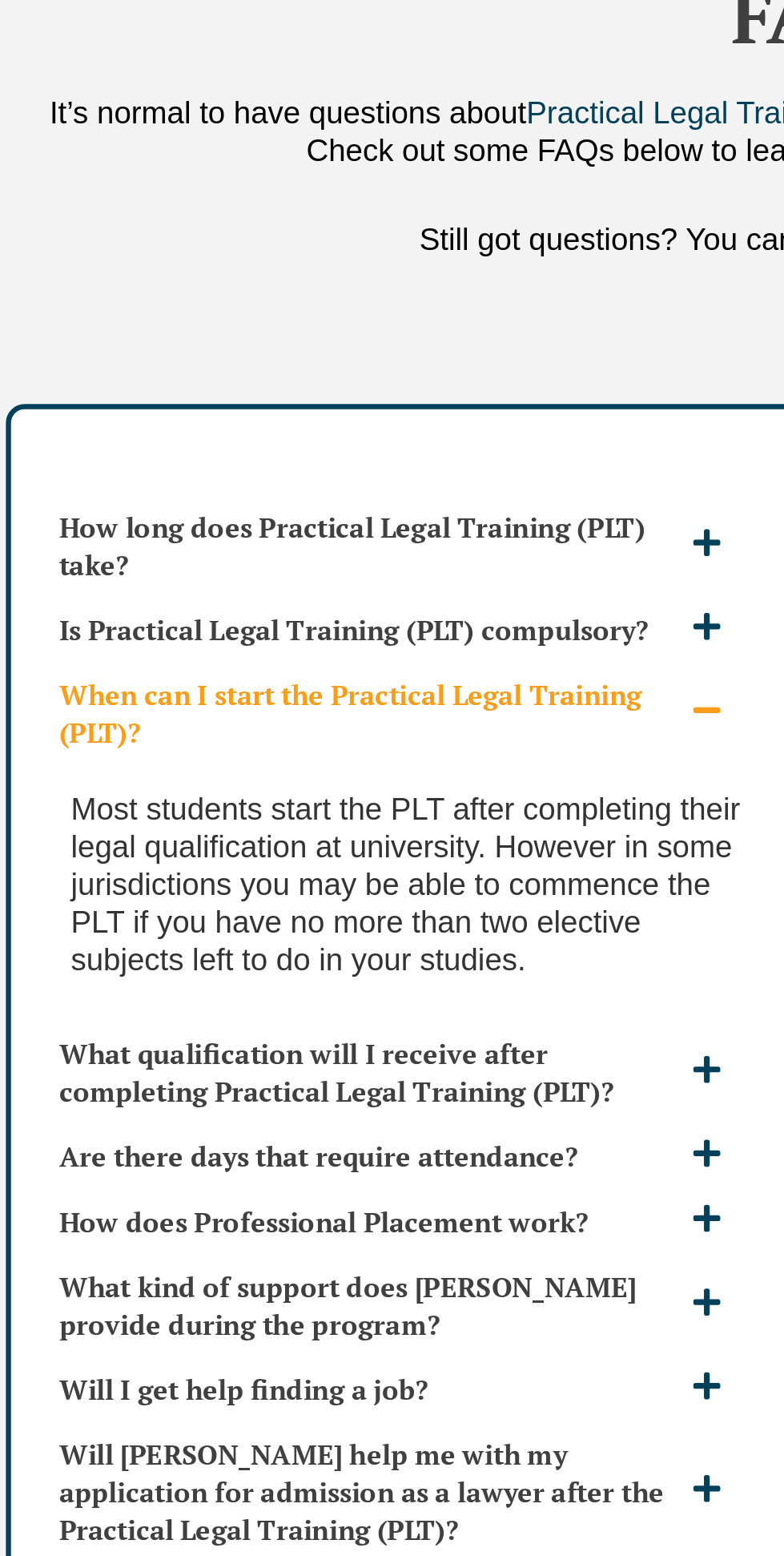
click at [279, 1327] on h3 "How does Professional Placement work?" at bounding box center [178, 1335] width 292 height 18
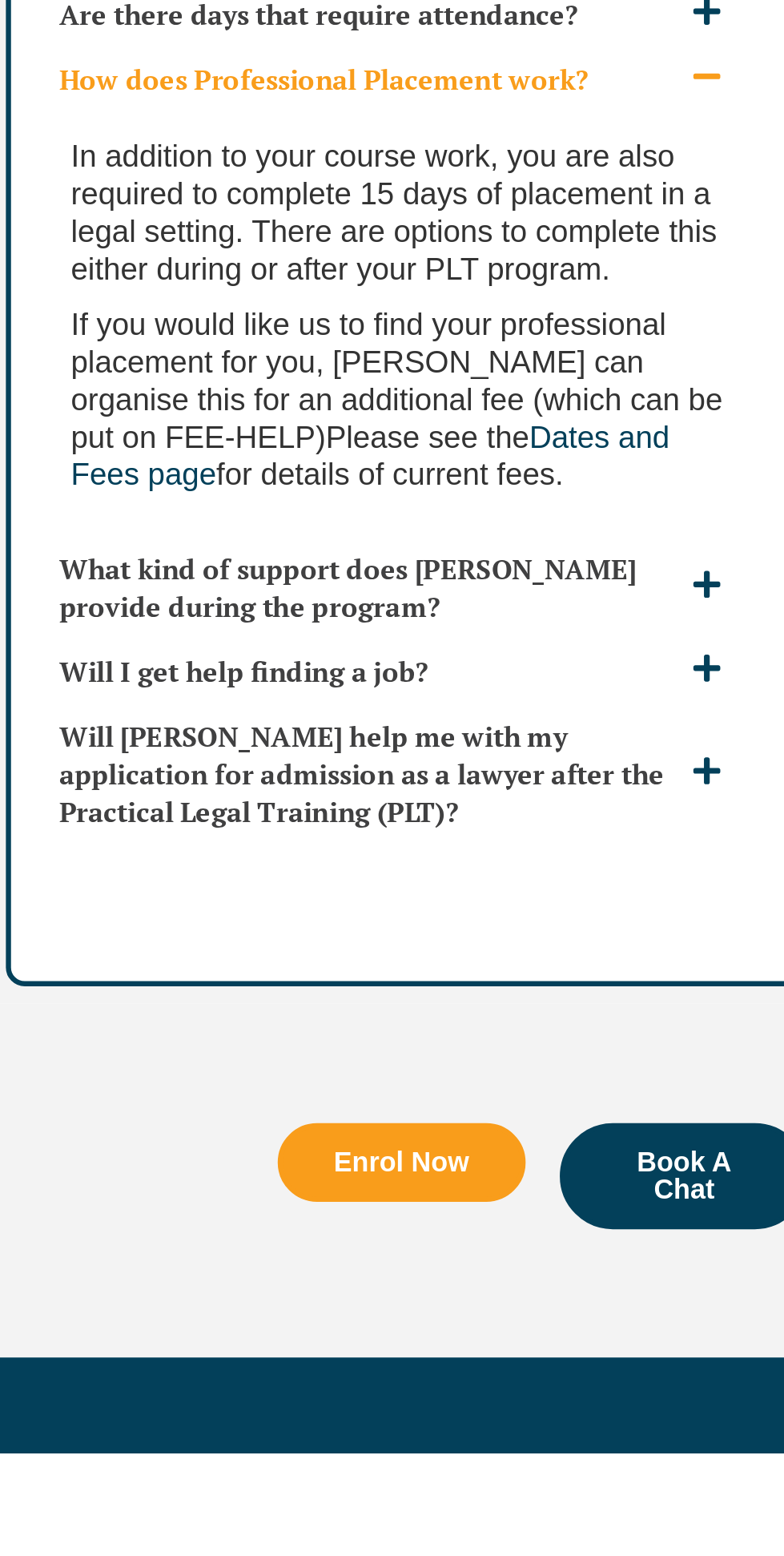
scroll to position [3730, 0]
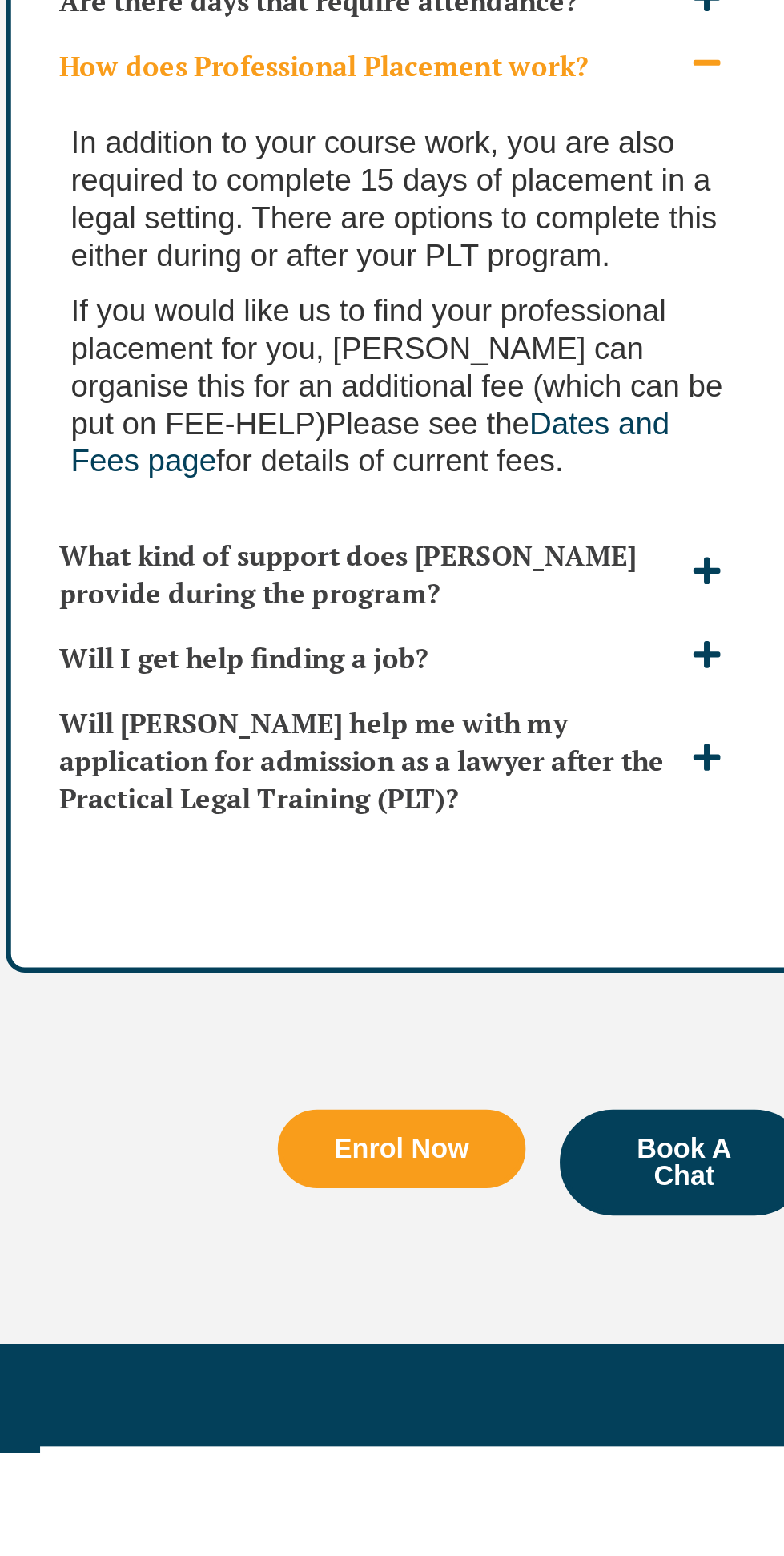
click at [319, 1215] on h3 "Will Leo Cussen help me with my application for admission as a lawyer after the…" at bounding box center [178, 1231] width 292 height 53
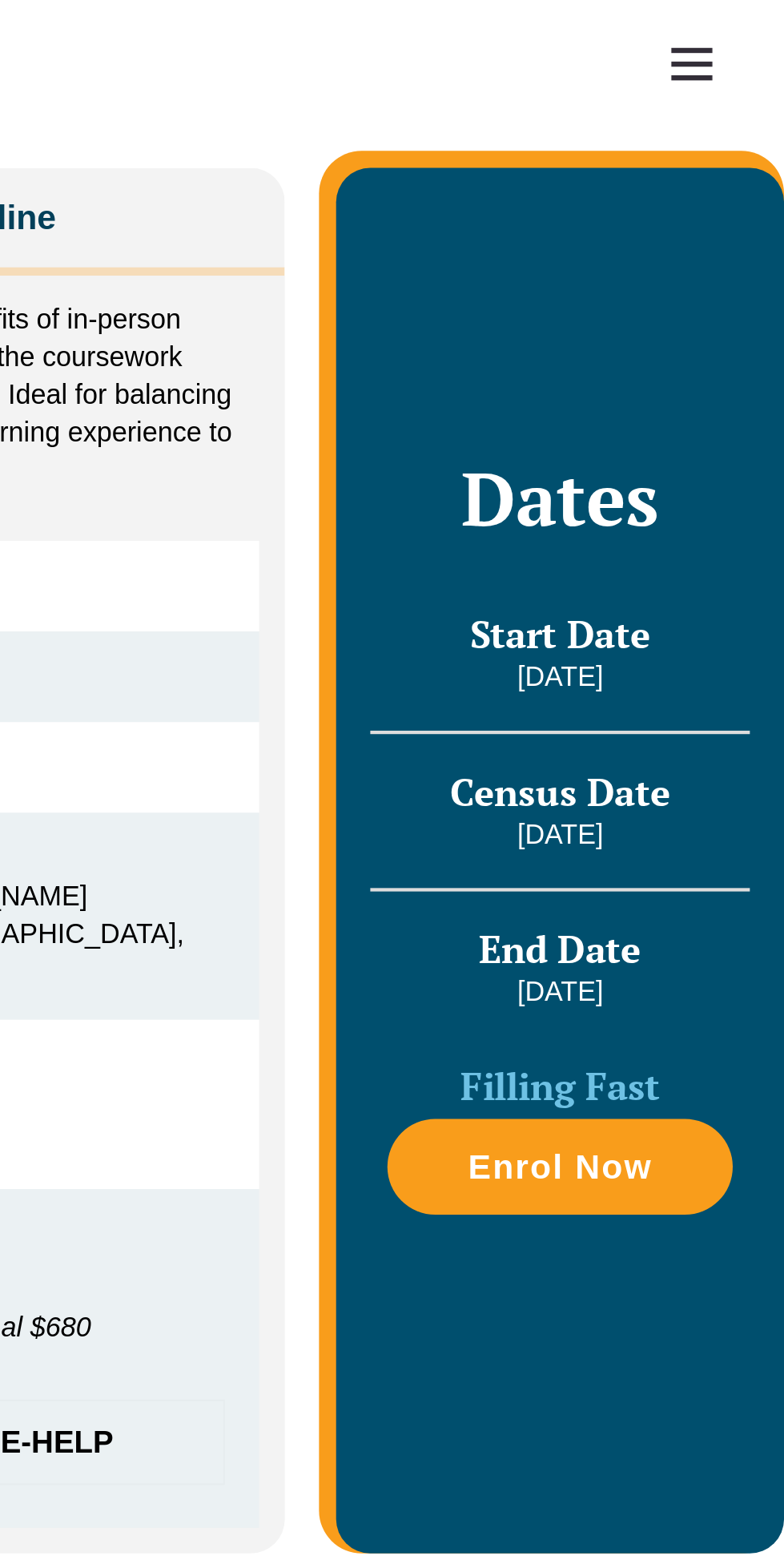
scroll to position [0, 0]
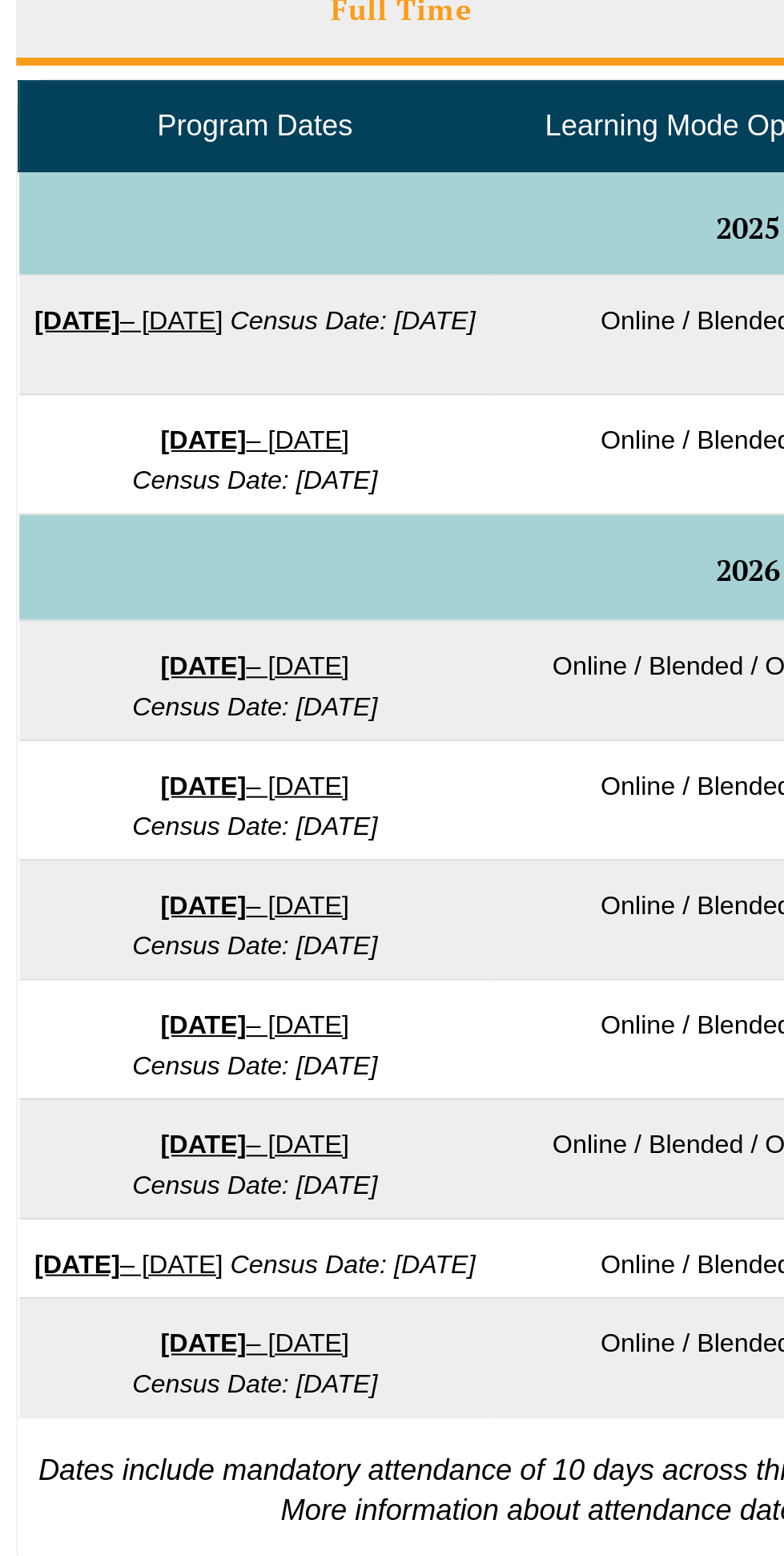
scroll to position [544, 0]
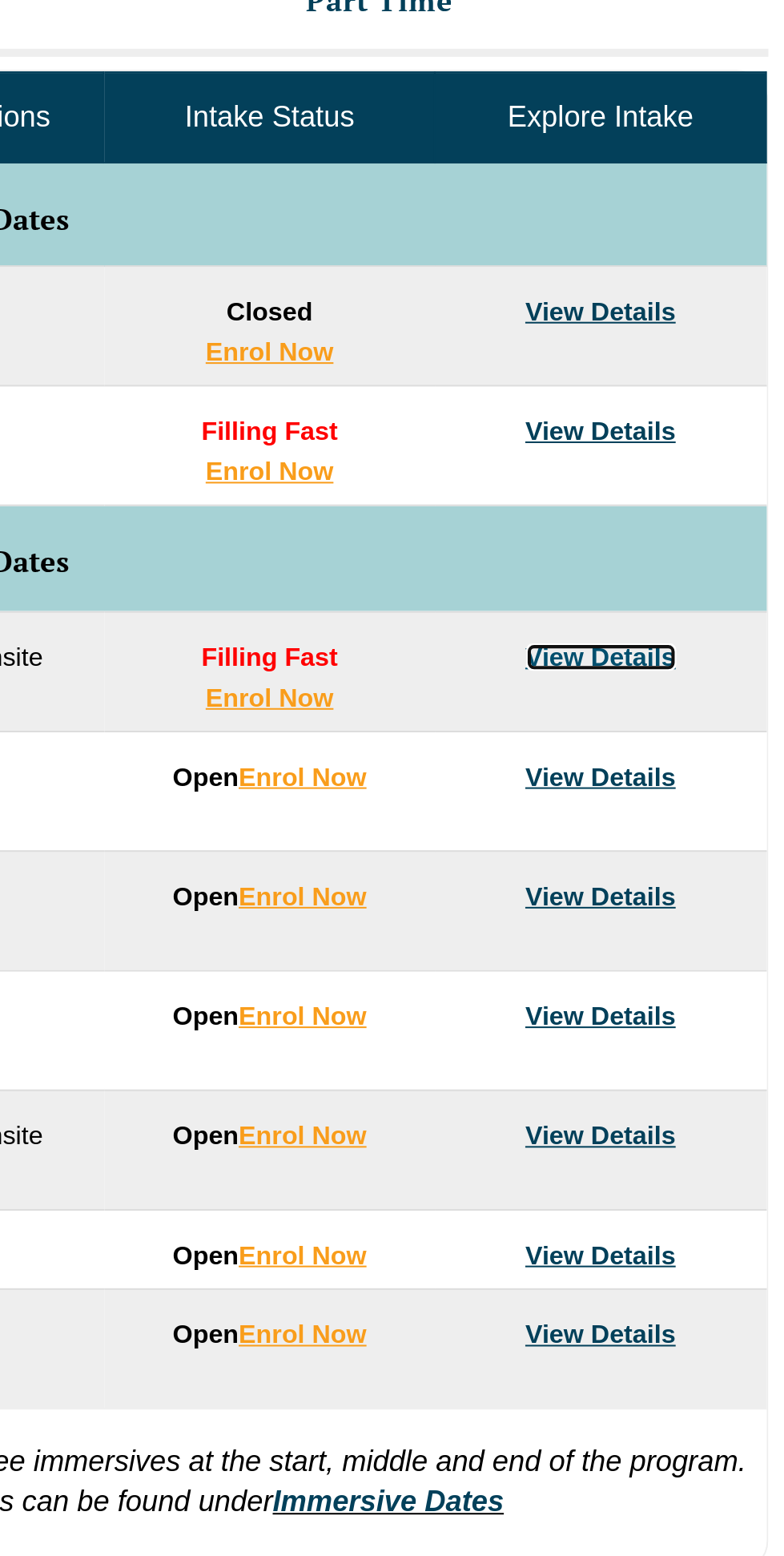
click at [709, 553] on link "View Details" at bounding box center [693, 551] width 74 height 13
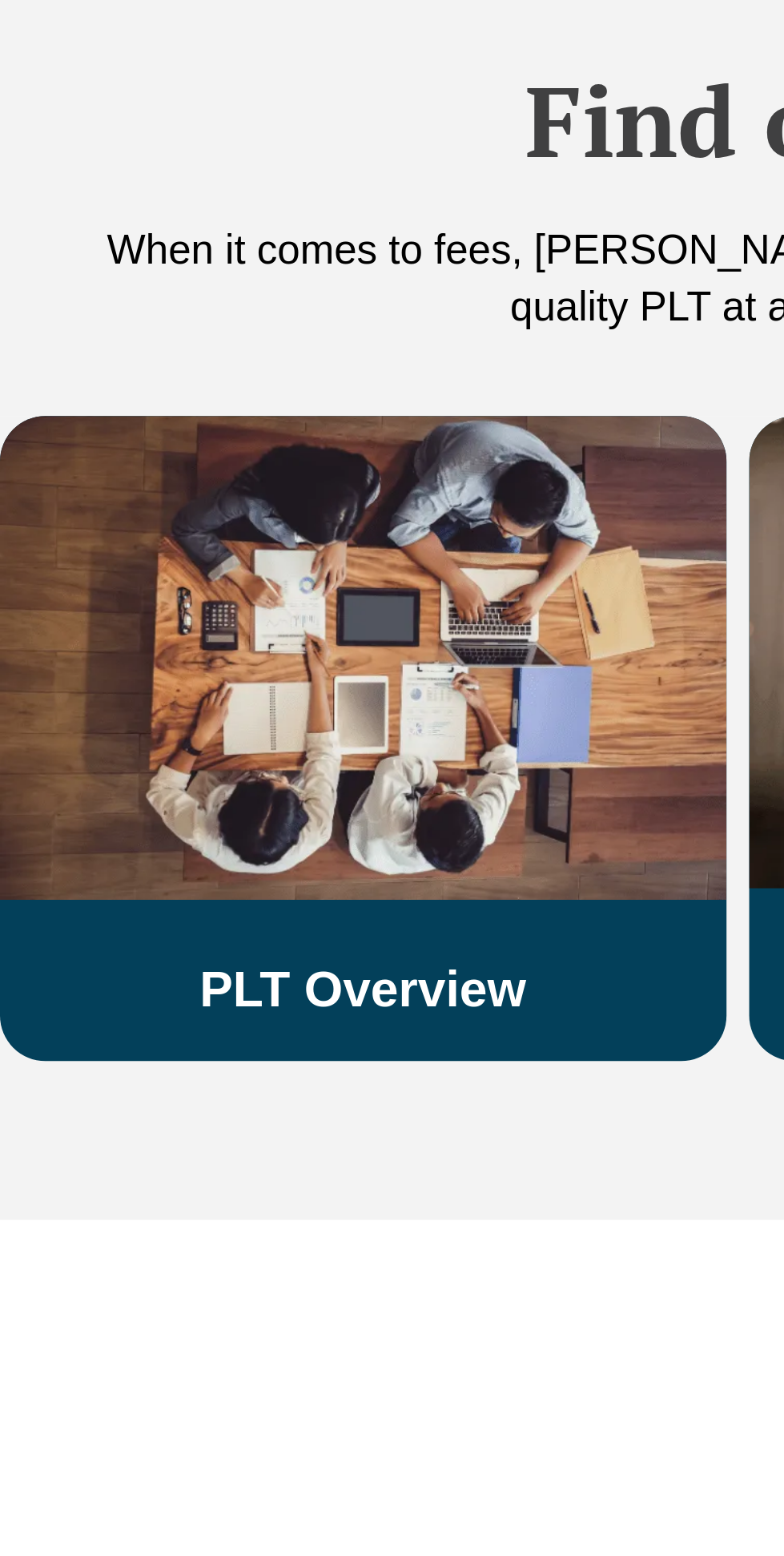
scroll to position [1820, 0]
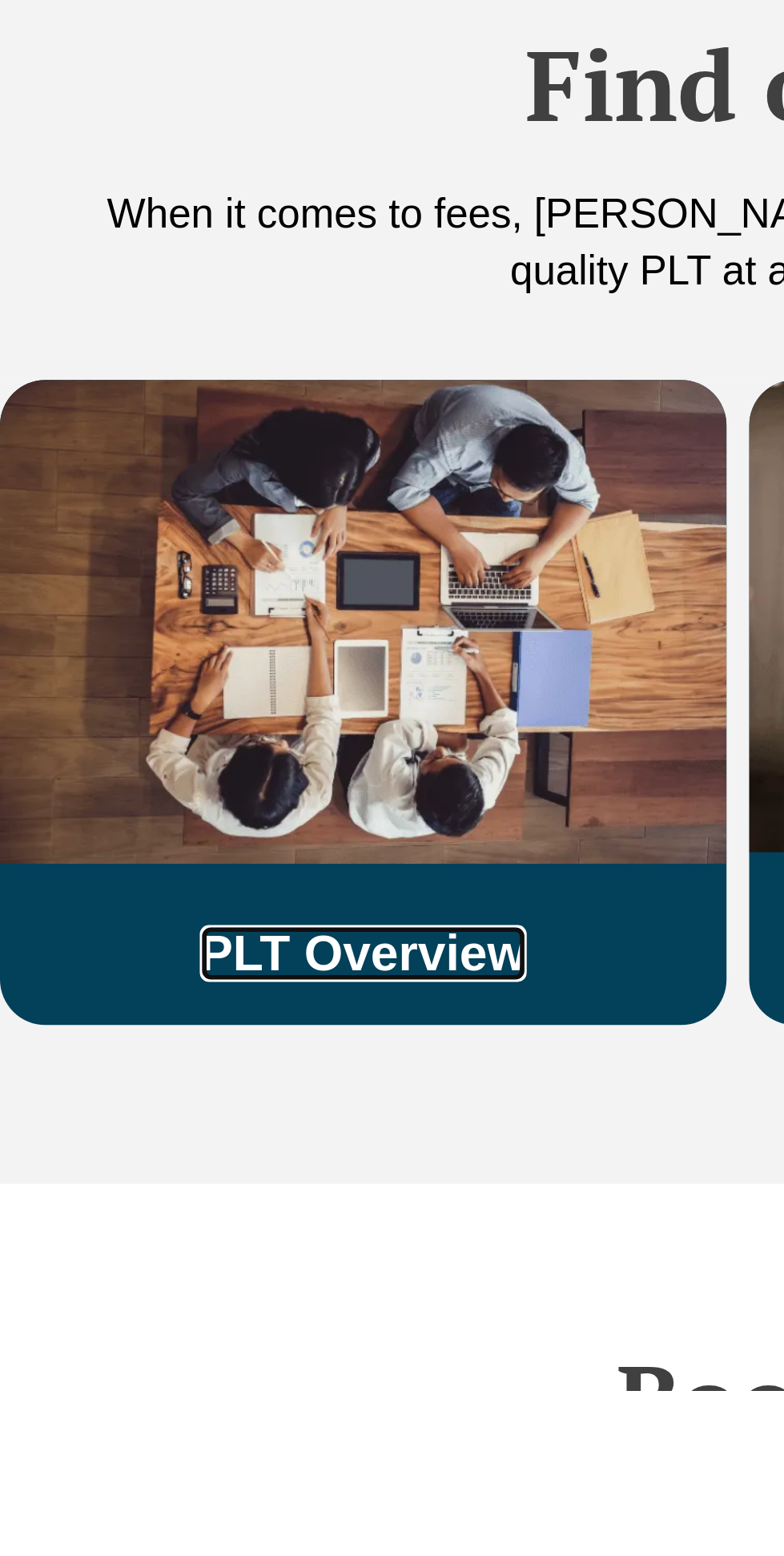
click at [179, 1392] on link "PLT Overview" at bounding box center [128, 1402] width 115 height 20
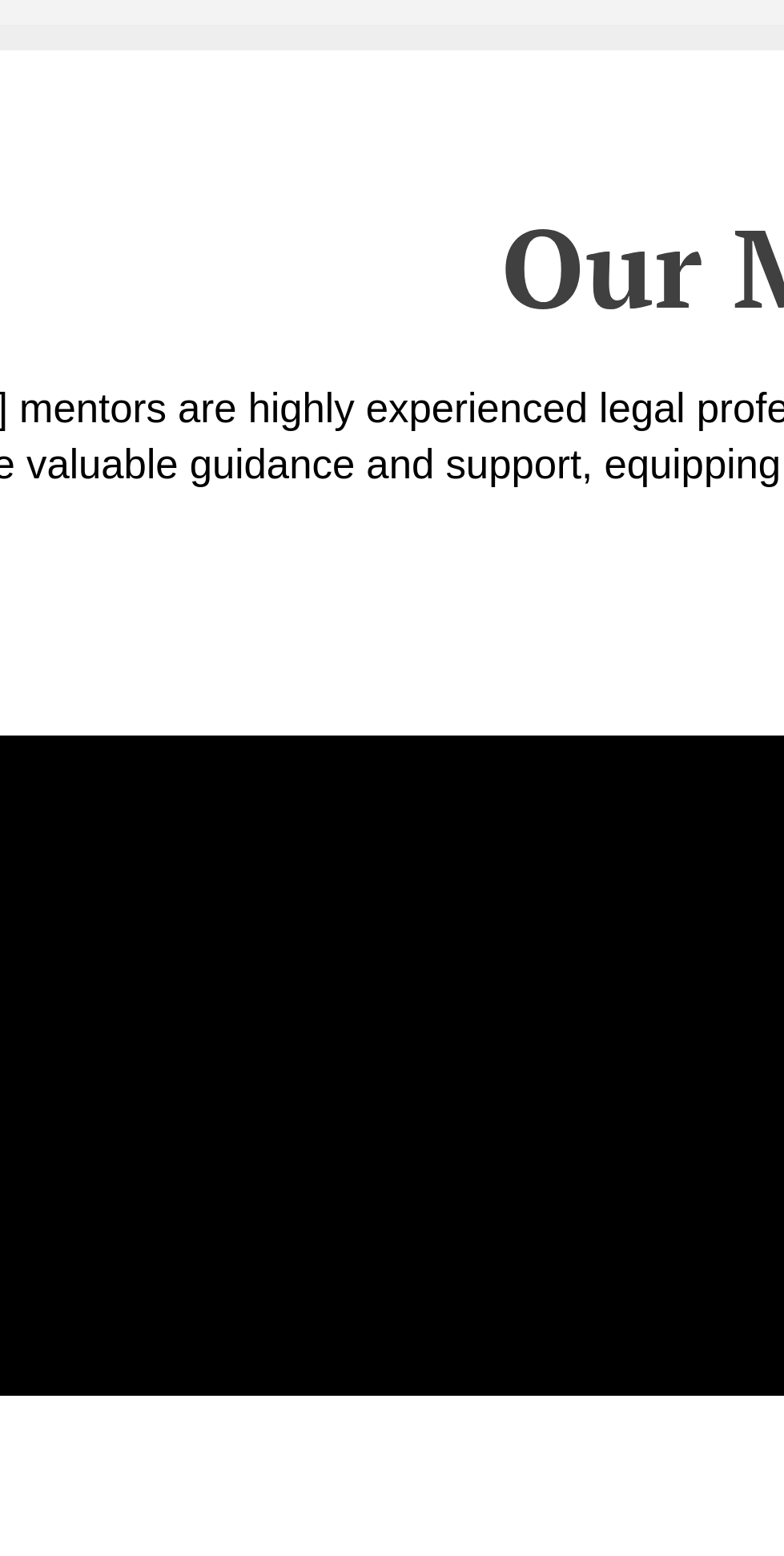
scroll to position [3489, 0]
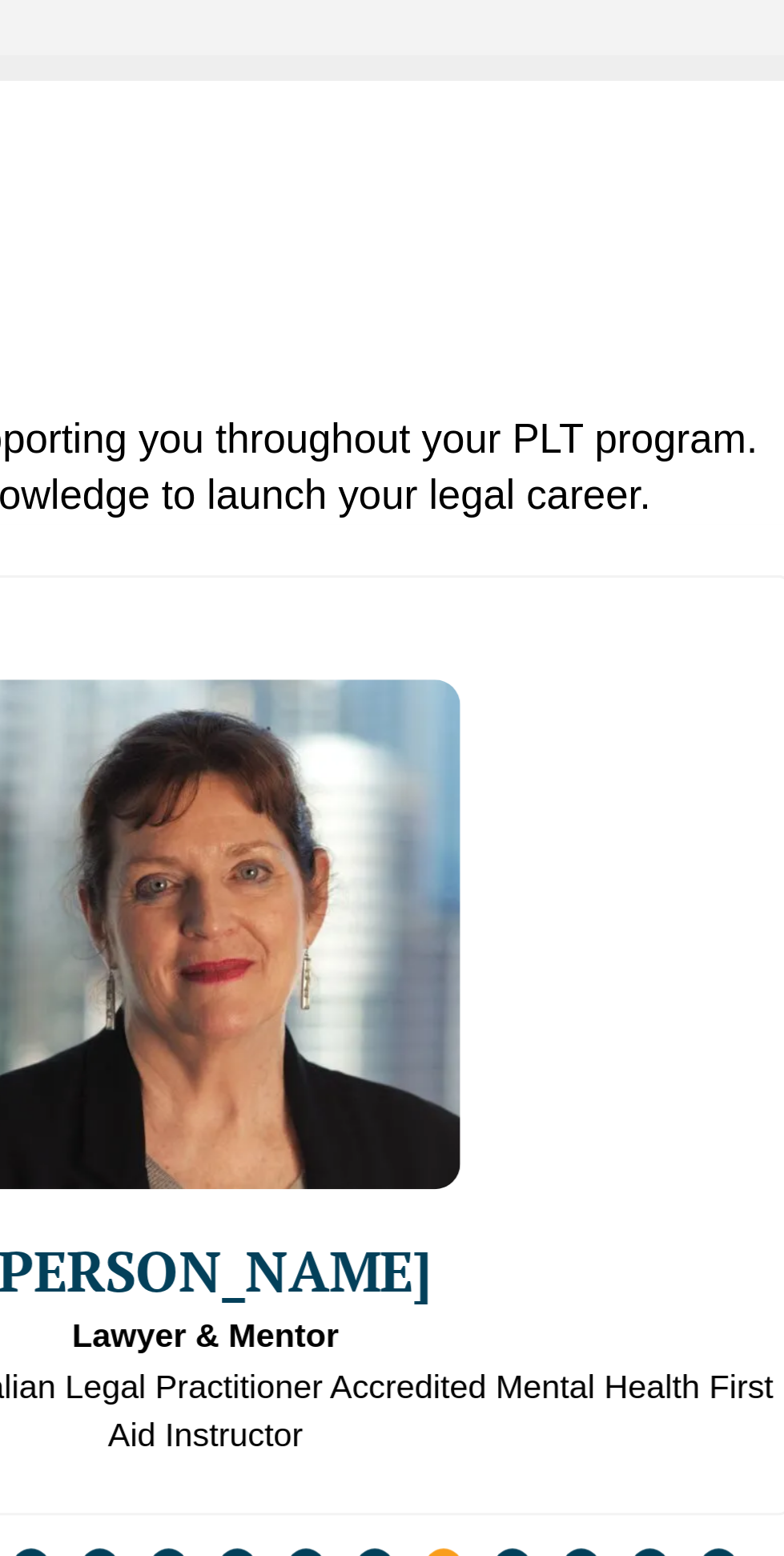
click at [681, 667] on div "Slides" at bounding box center [585, 676] width 368 height 18
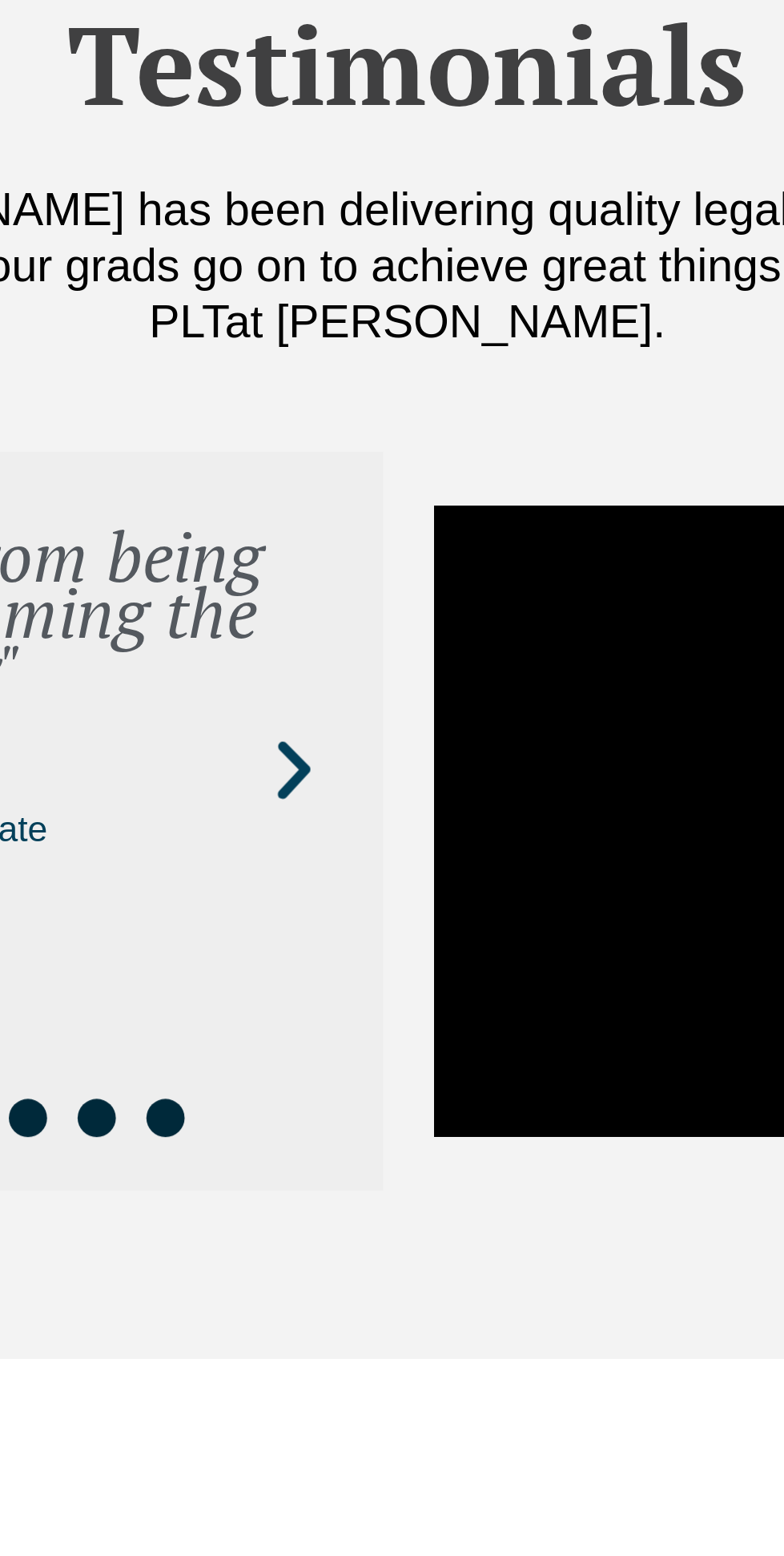
scroll to position [3994, 0]
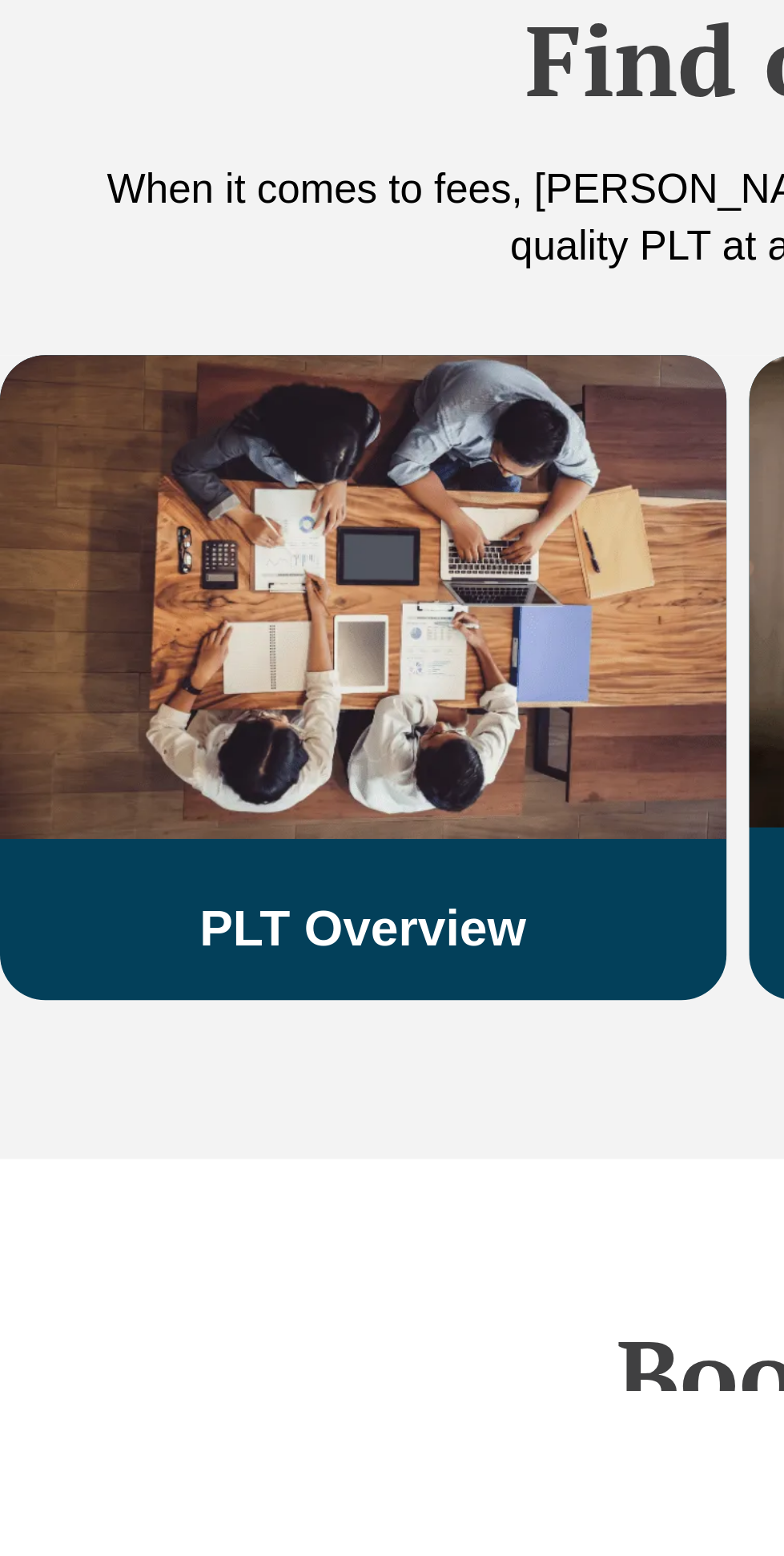
scroll to position [1820, 0]
